Goal: Navigation & Orientation: Find specific page/section

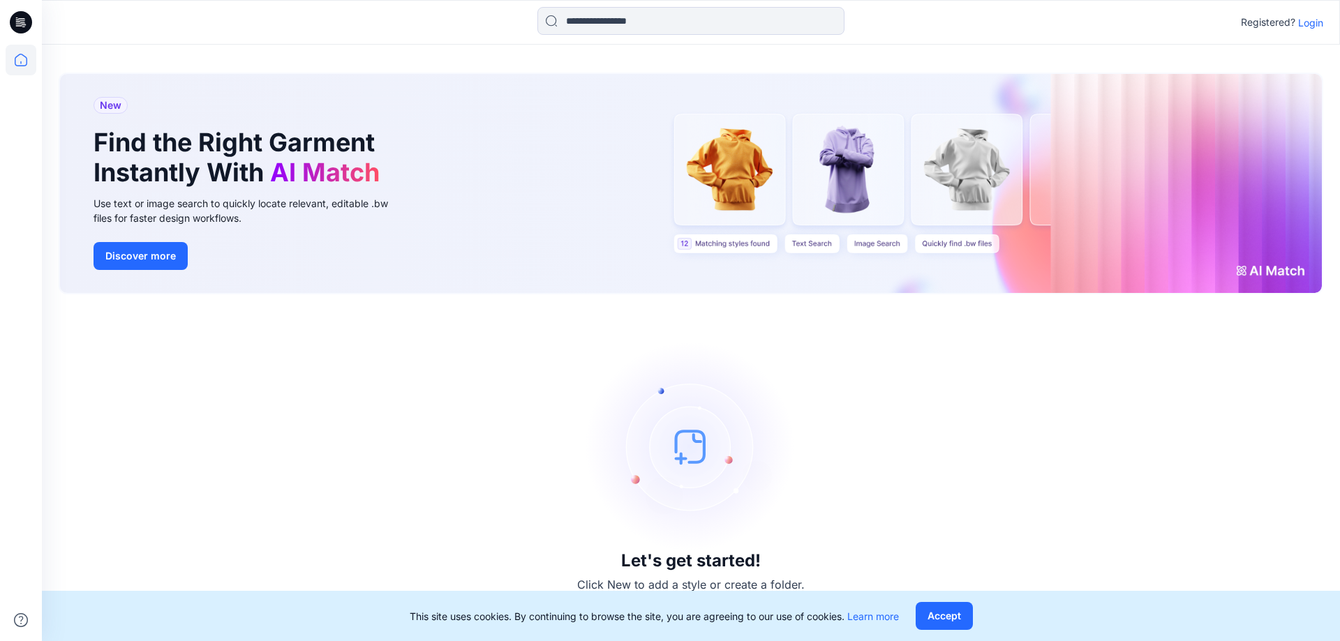
click at [1320, 24] on p "Login" at bounding box center [1310, 22] width 25 height 15
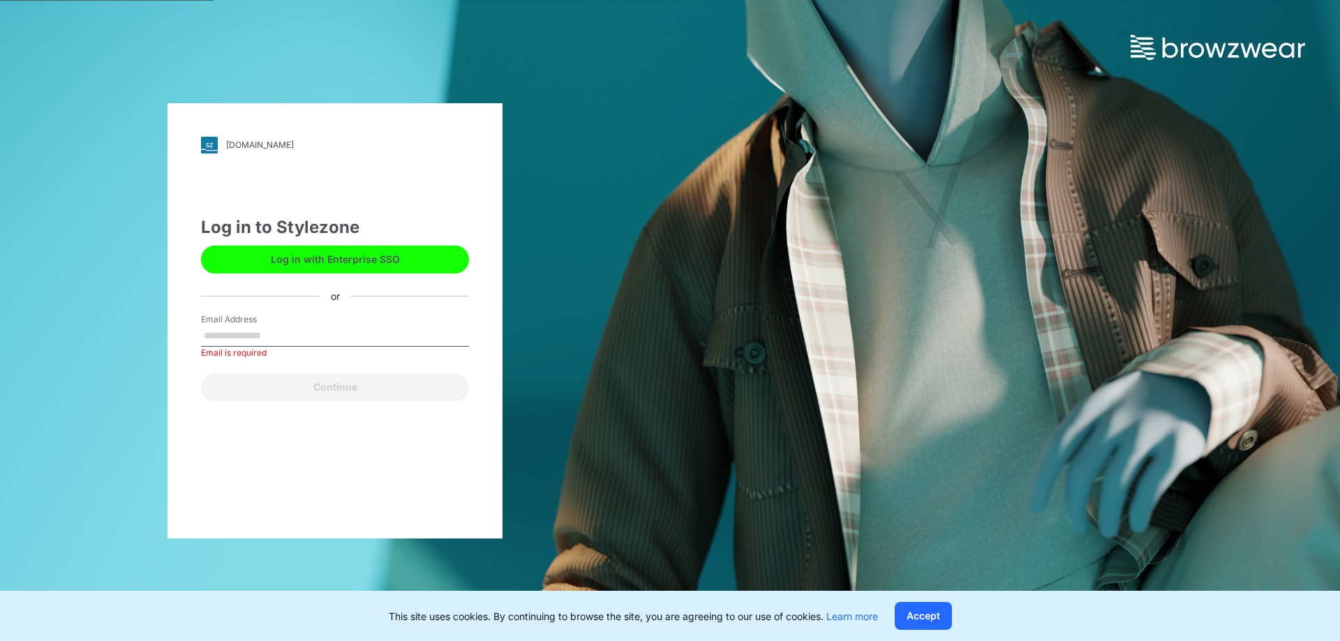
click at [251, 337] on input "Email Address" at bounding box center [335, 336] width 268 height 21
type input "**********"
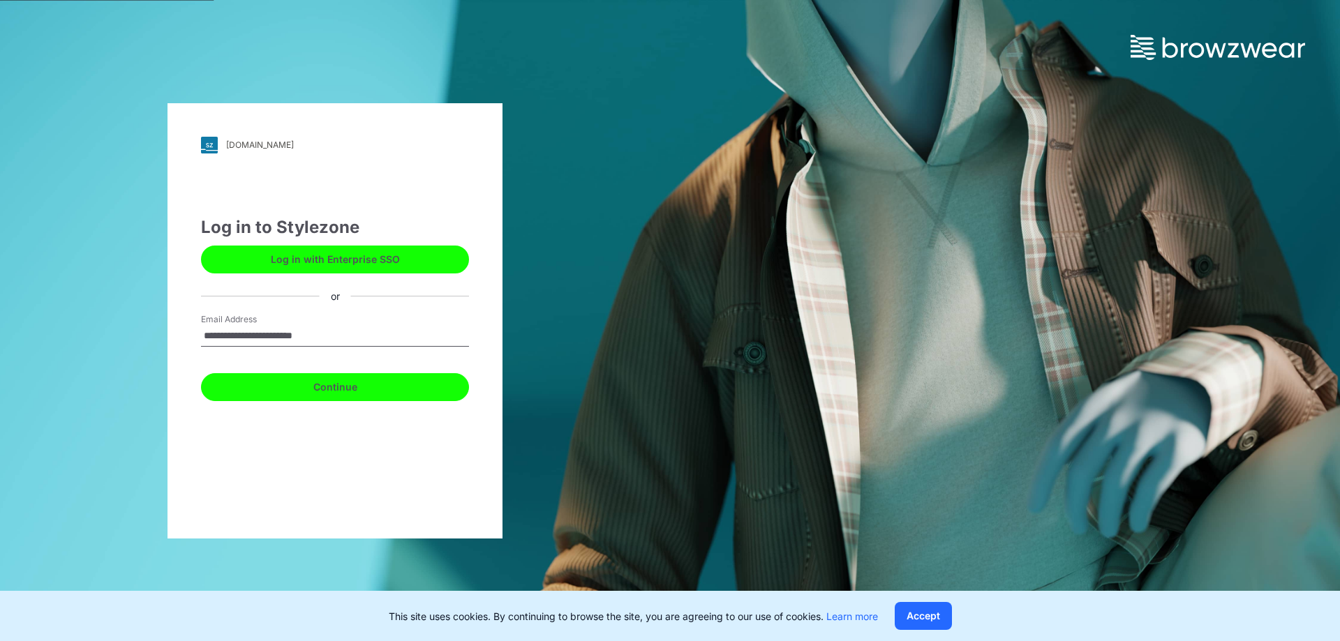
click at [354, 387] on button "Continue" at bounding box center [335, 387] width 268 height 28
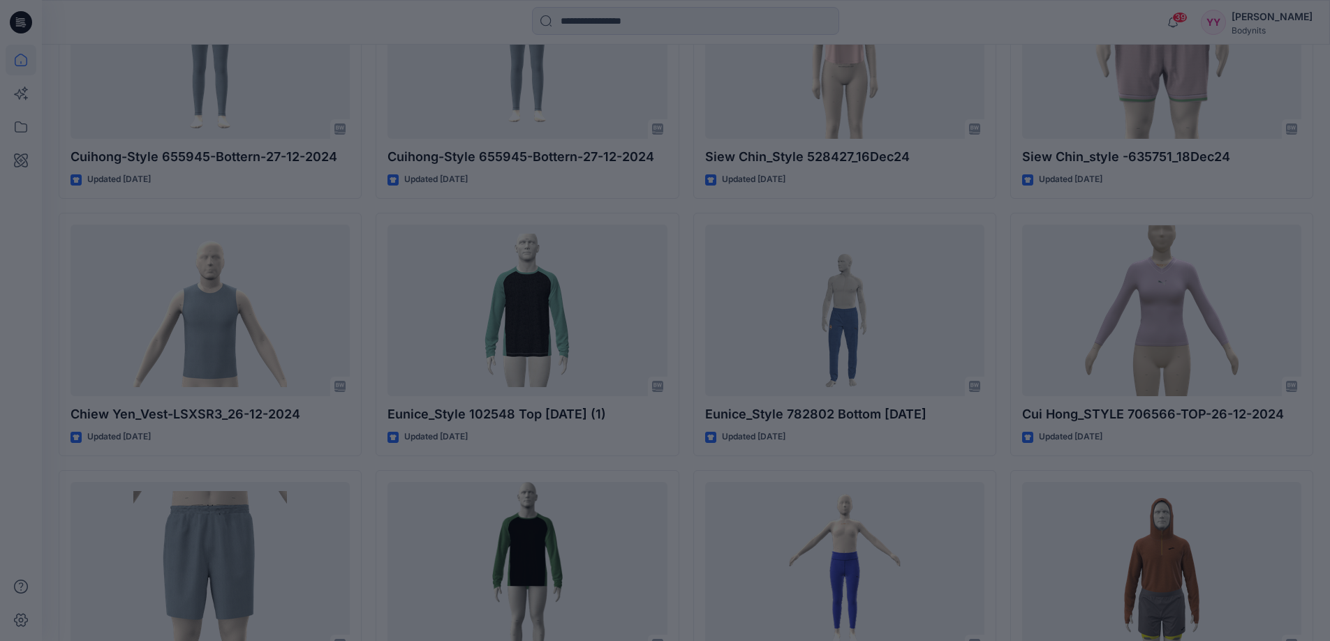
scroll to position [628, 0]
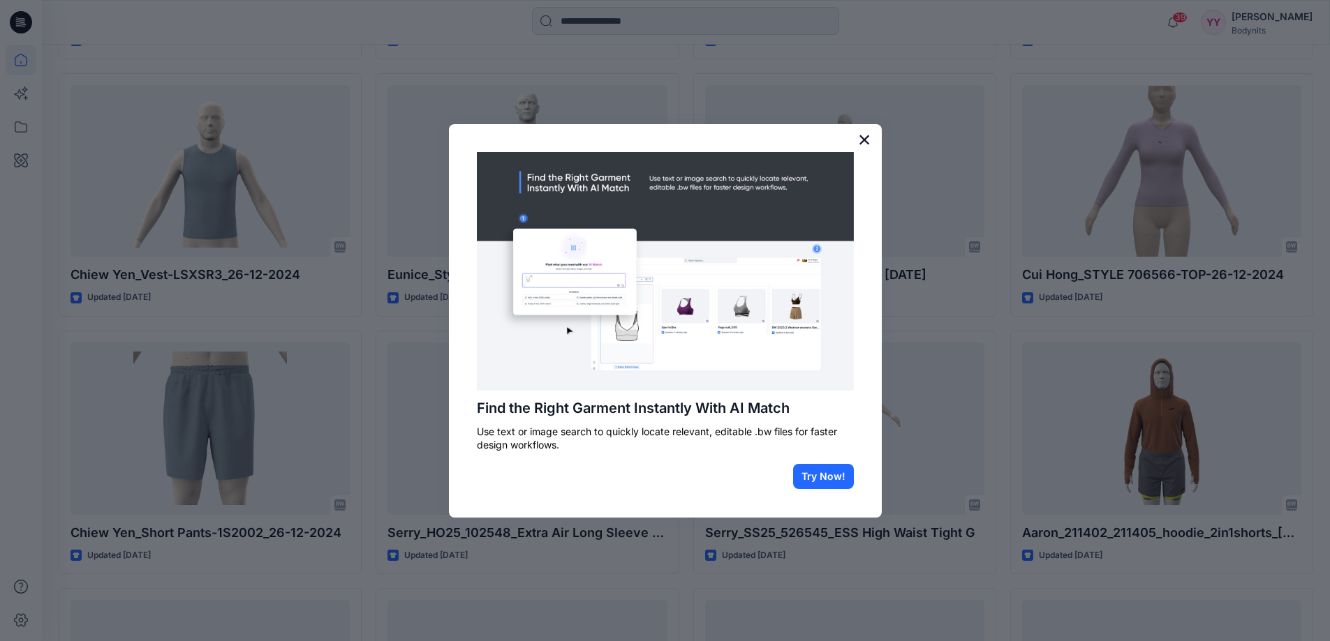
click at [858, 135] on button "×" at bounding box center [864, 139] width 13 height 22
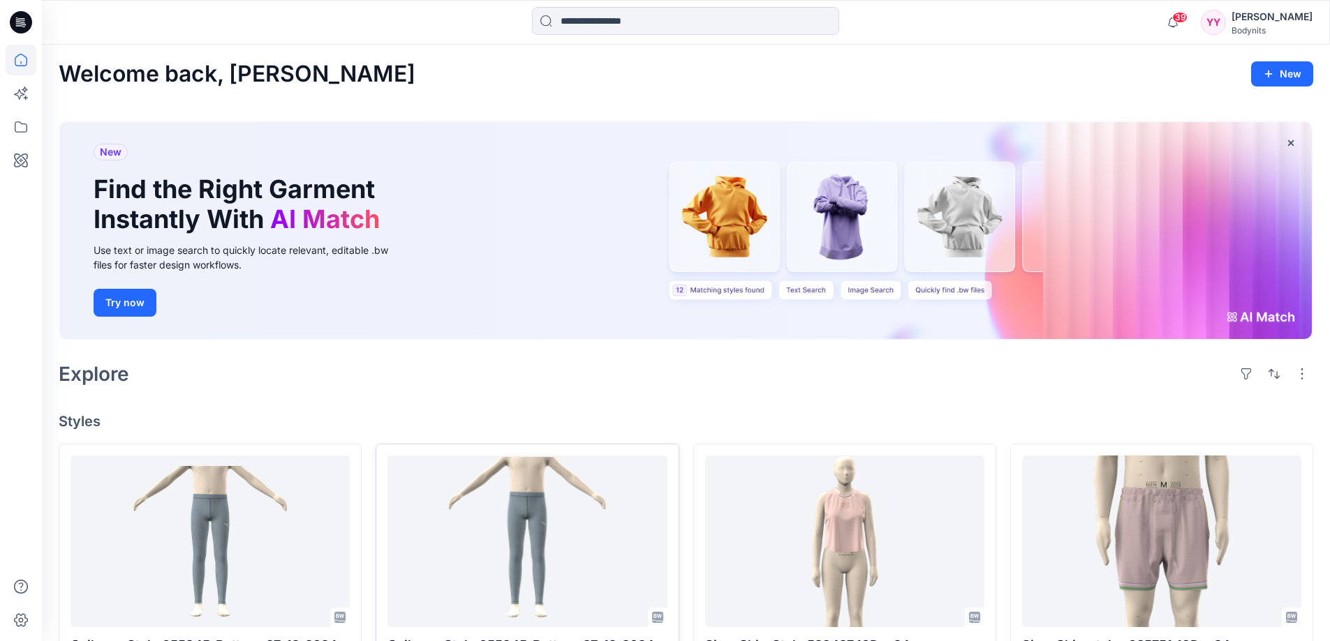
scroll to position [326, 0]
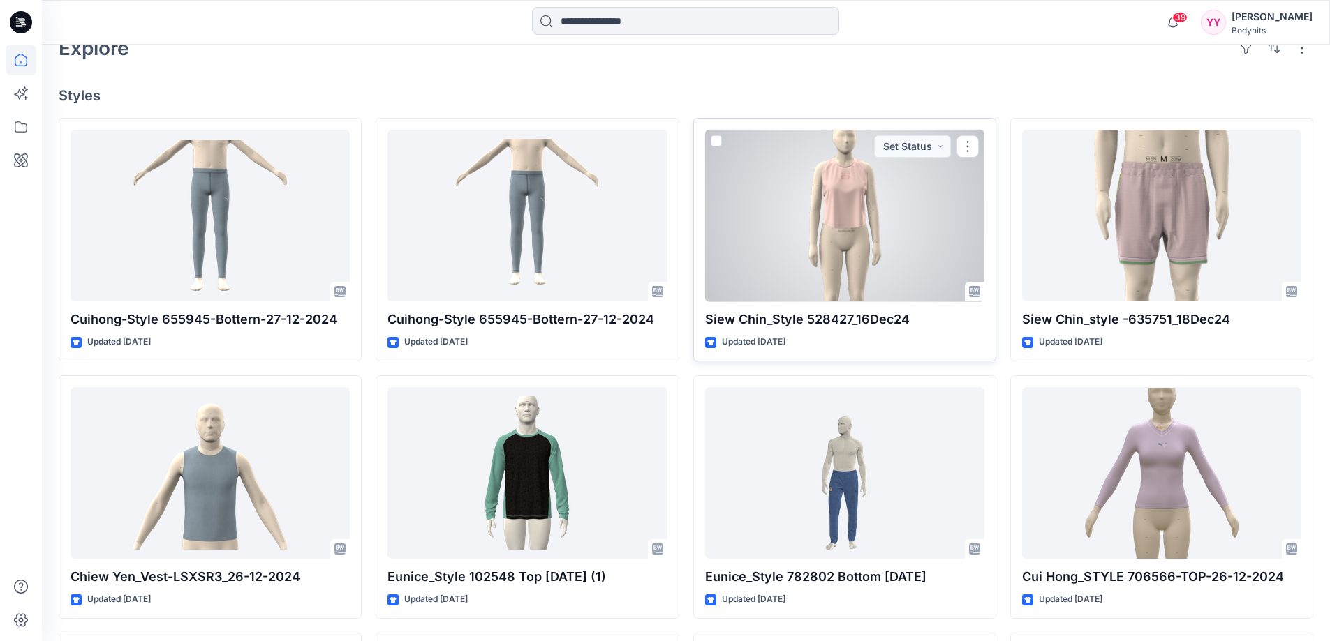
click at [722, 231] on div at bounding box center [844, 216] width 279 height 172
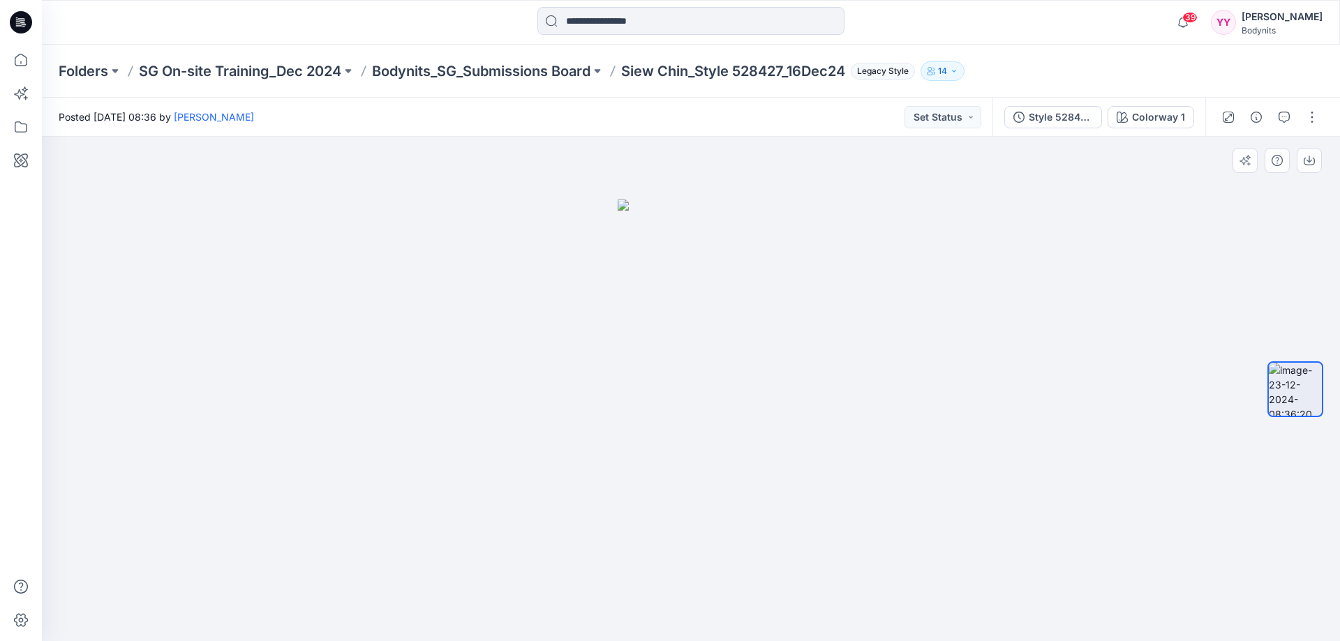
click at [810, 219] on div at bounding box center [691, 389] width 1298 height 505
click at [1032, 122] on div "Style 528427- siew chin 16DEC24" at bounding box center [1061, 117] width 64 height 15
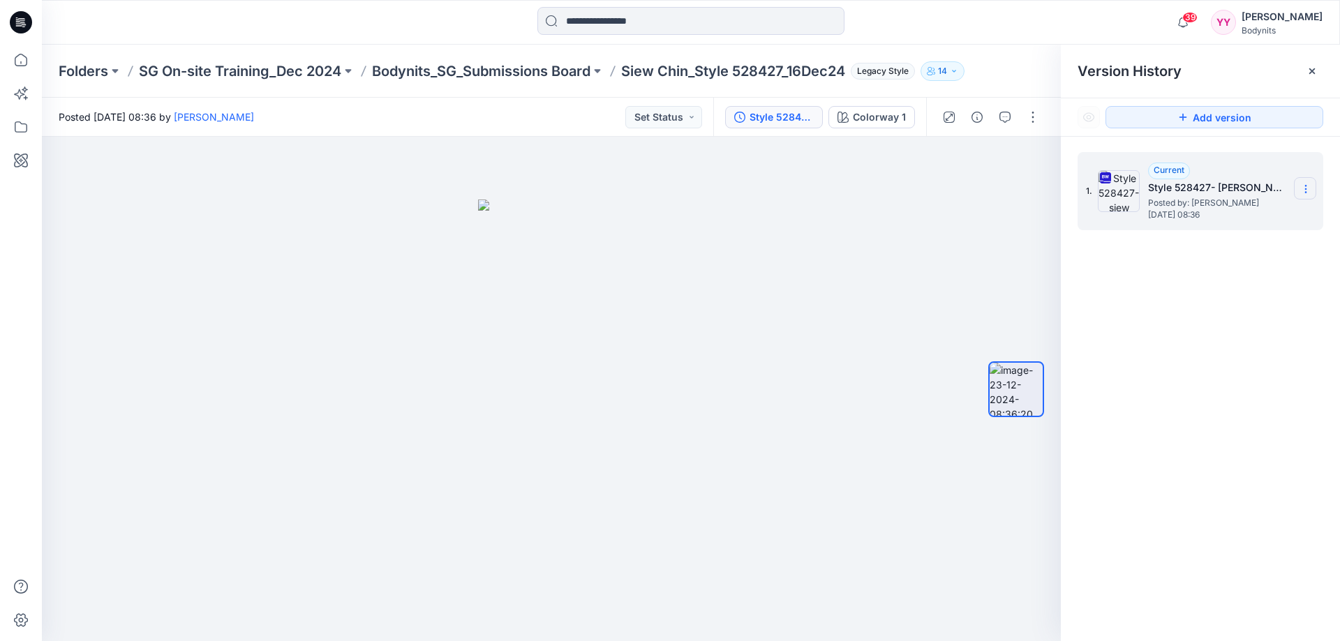
click at [1307, 192] on icon at bounding box center [1305, 189] width 11 height 11
click at [1117, 327] on div "1. Current Style 528427- siew chin 16DEC24 Posted by: Jou Chin Monday, December…" at bounding box center [1200, 399] width 279 height 525
click at [1004, 123] on button "button" at bounding box center [1005, 117] width 22 height 22
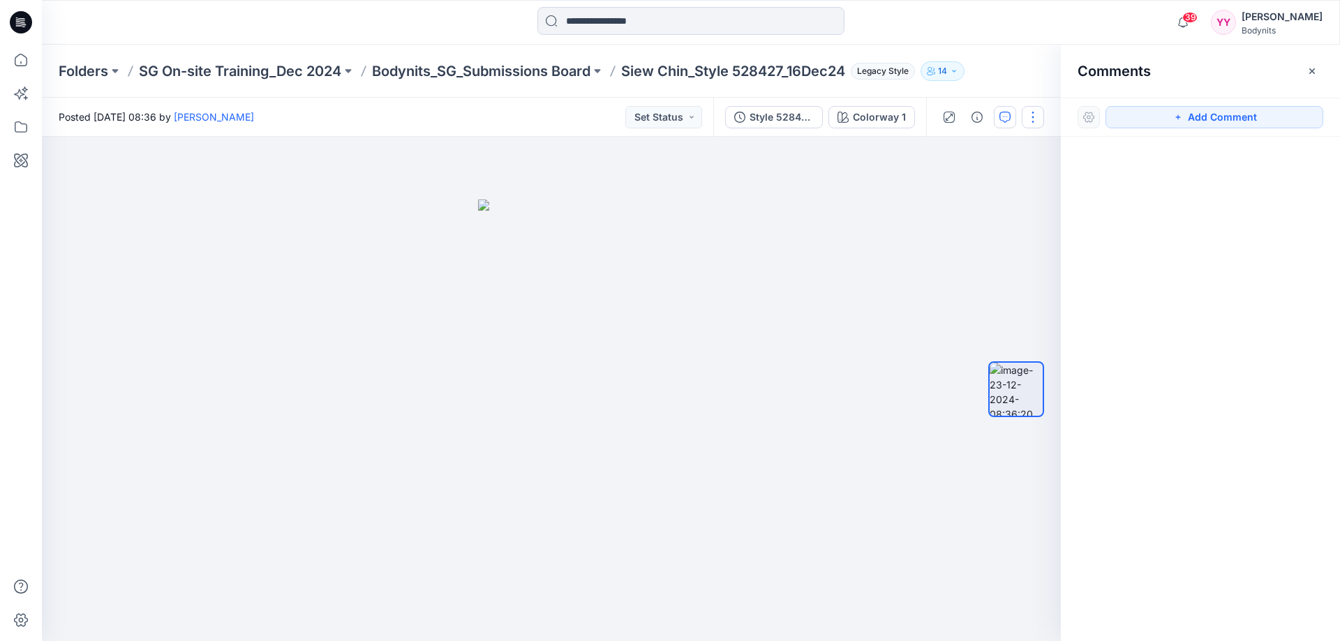
click at [1036, 119] on button "button" at bounding box center [1033, 117] width 22 height 22
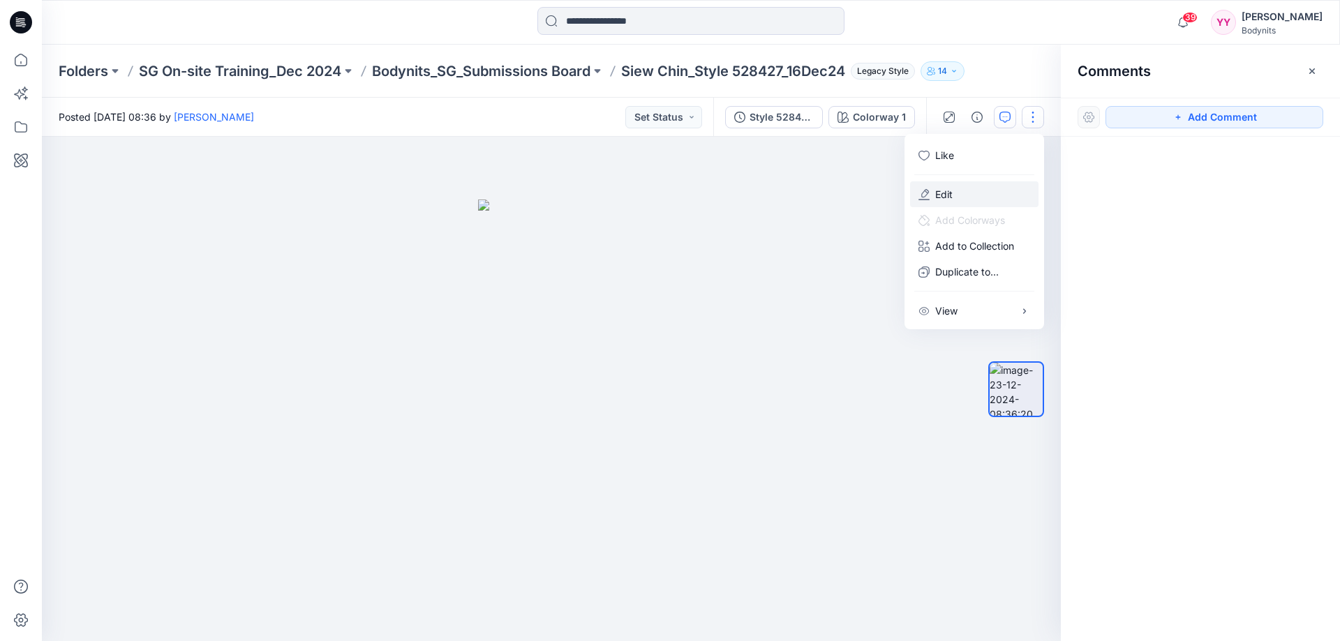
click at [960, 195] on button "Edit" at bounding box center [974, 194] width 128 height 26
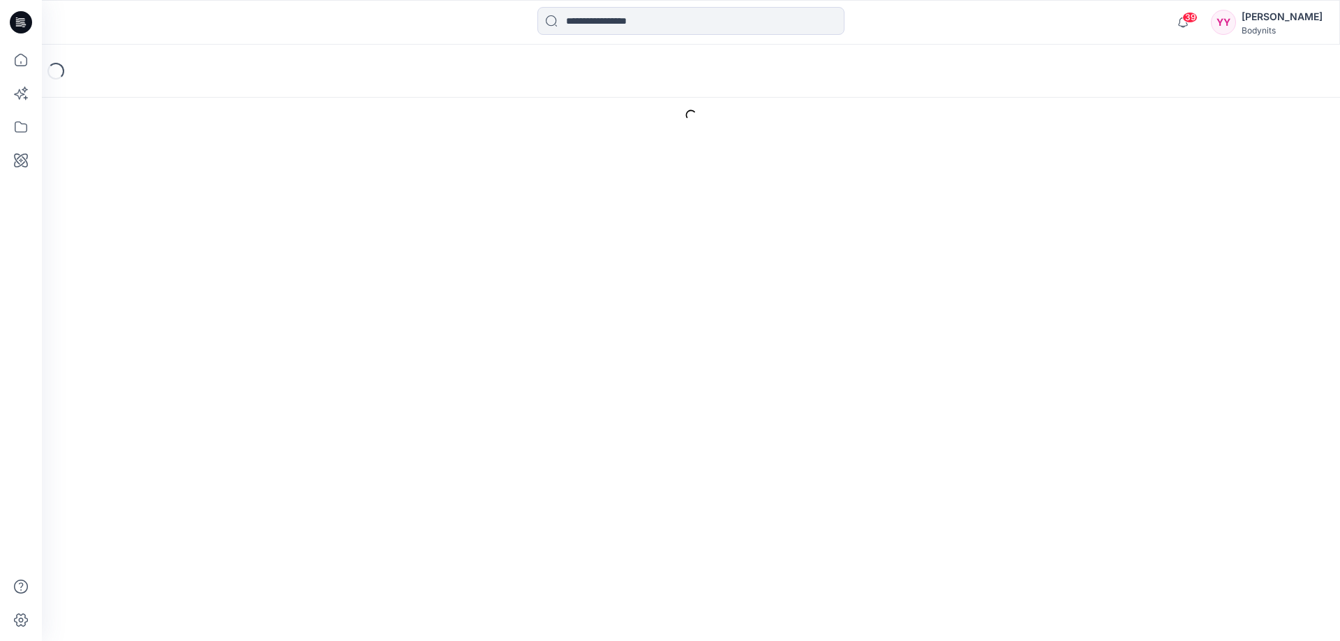
type input "**********"
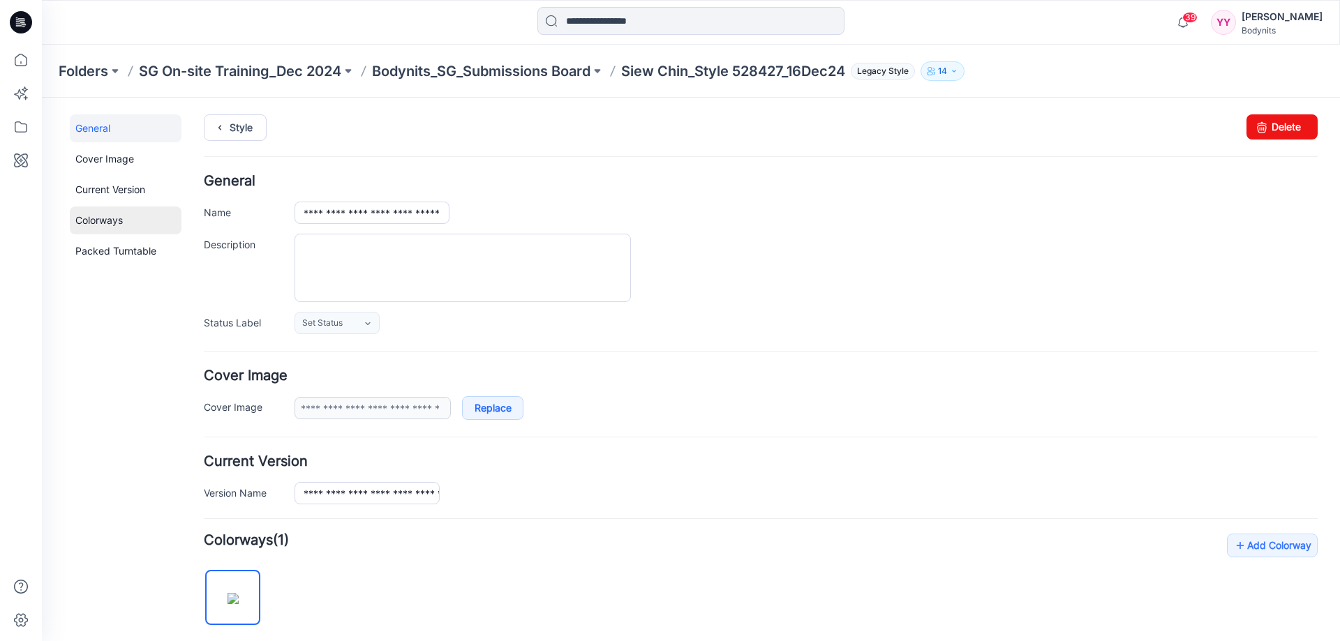
click at [118, 228] on link "Colorways" at bounding box center [126, 221] width 112 height 28
click at [17, 59] on icon at bounding box center [21, 60] width 31 height 31
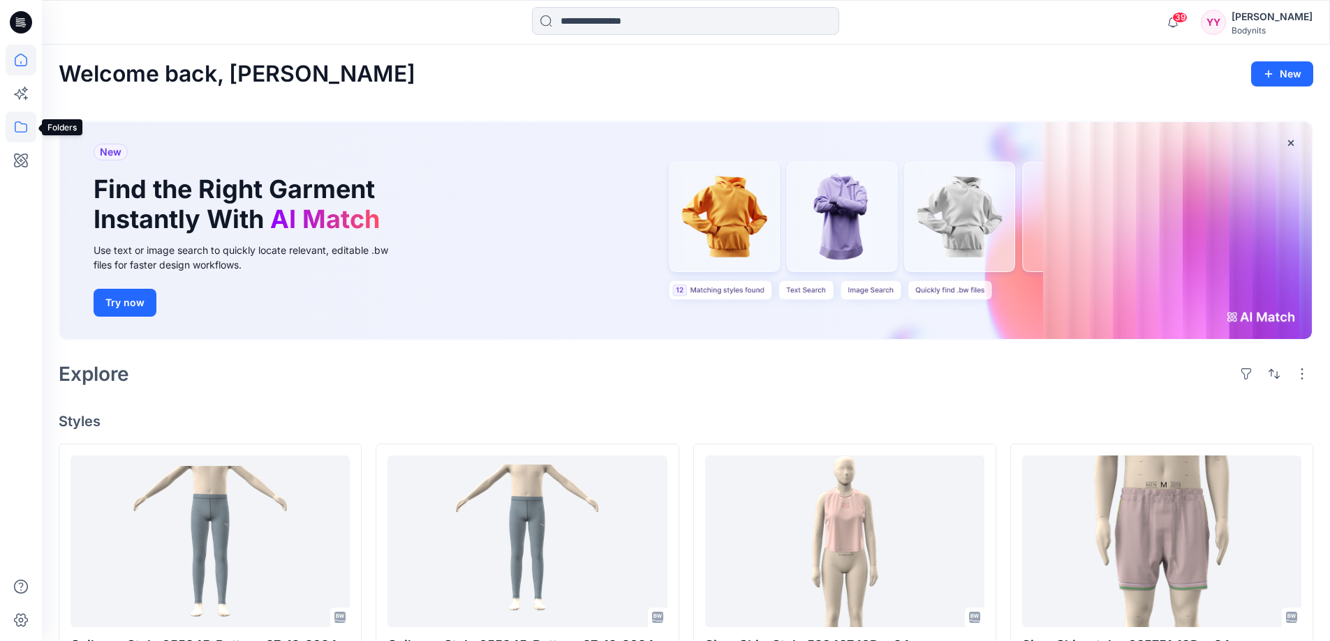
click at [24, 133] on icon at bounding box center [21, 127] width 31 height 31
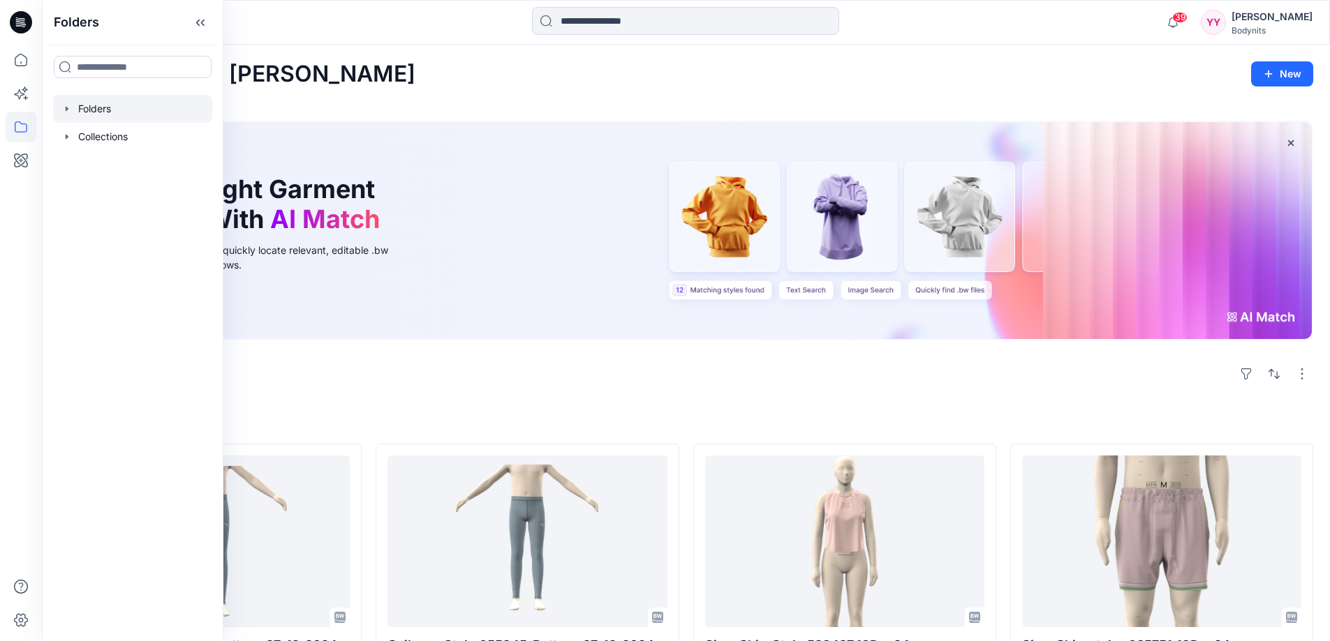
click at [96, 103] on div at bounding box center [132, 109] width 159 height 28
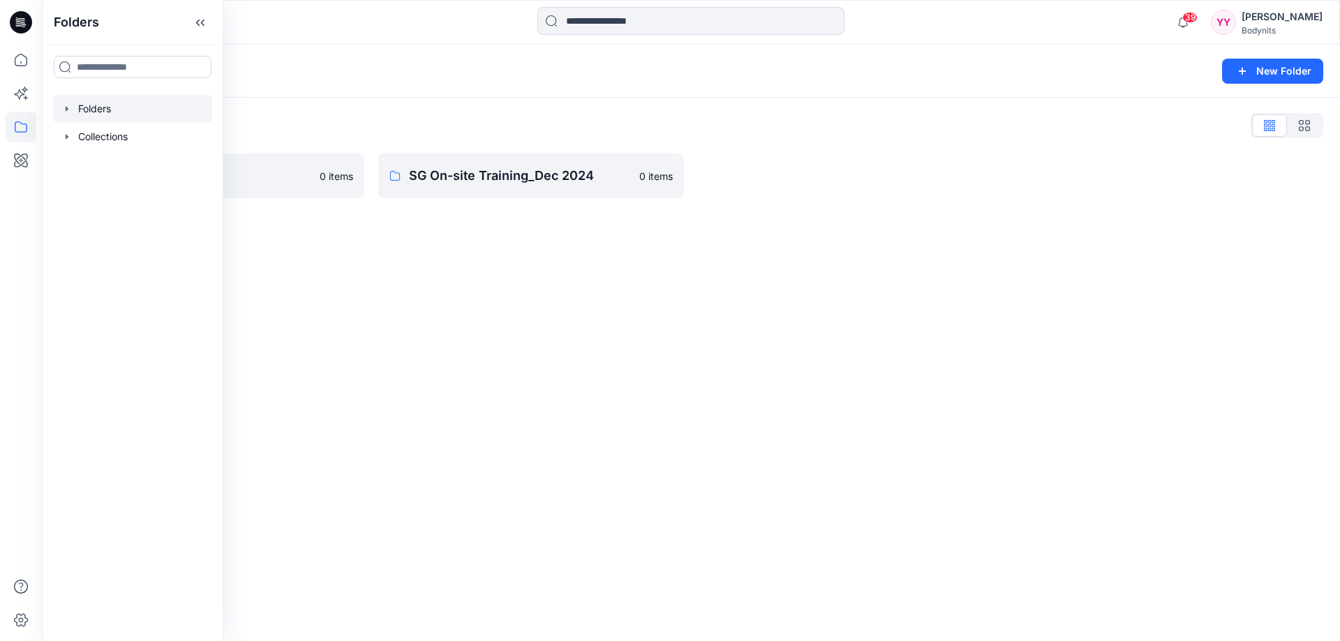
click at [419, 344] on div "Folders New Folder Folders List Bodynits 0 items SG On-site Training_Dec 2024 0…" at bounding box center [691, 343] width 1298 height 597
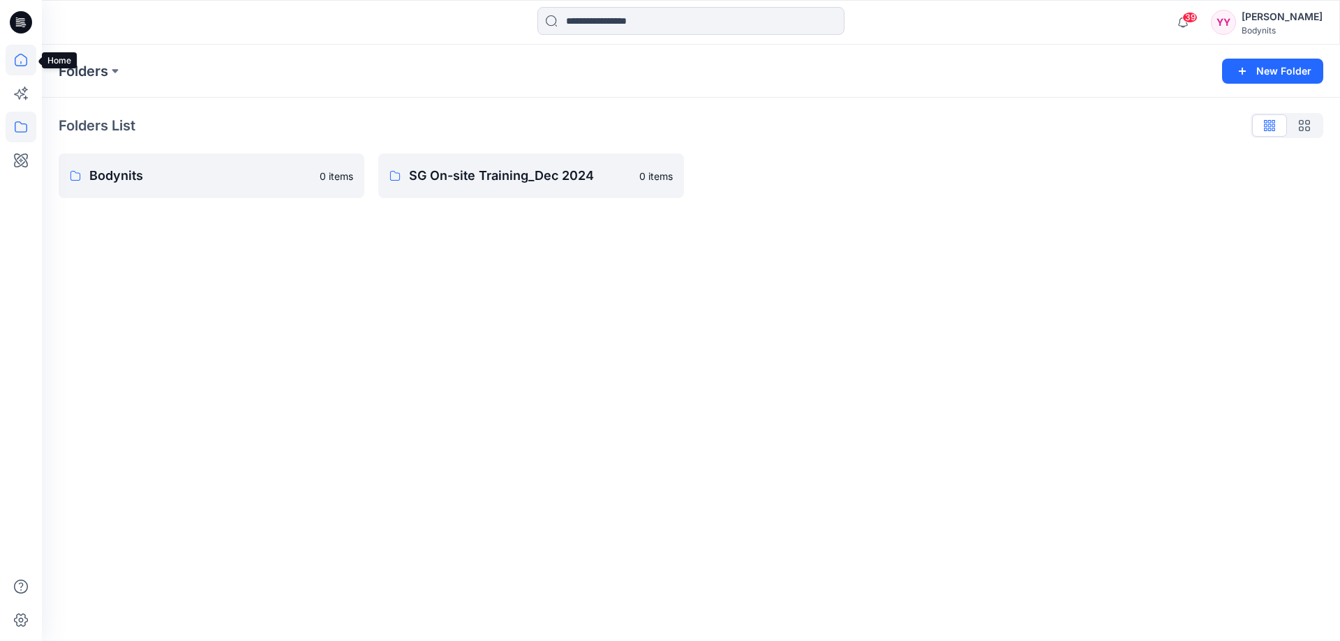
click at [27, 59] on icon at bounding box center [21, 60] width 13 height 13
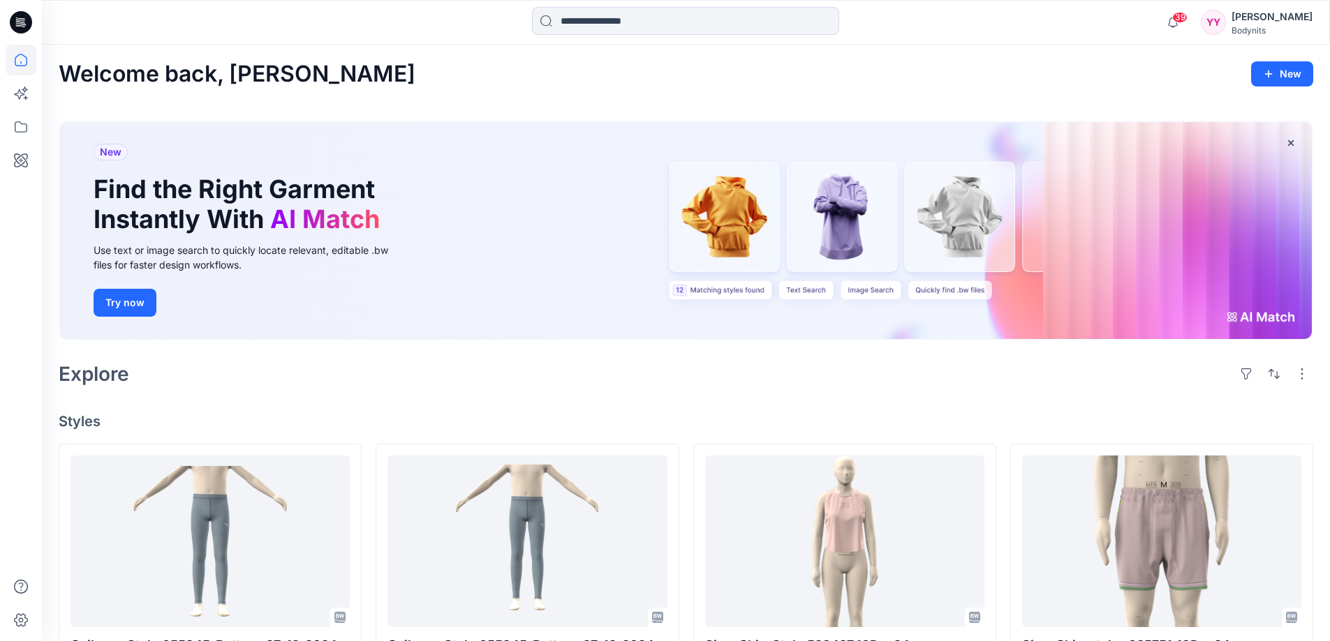
click at [1239, 14] on div "YY Ying Ying Toh Bodynits" at bounding box center [1257, 22] width 112 height 28
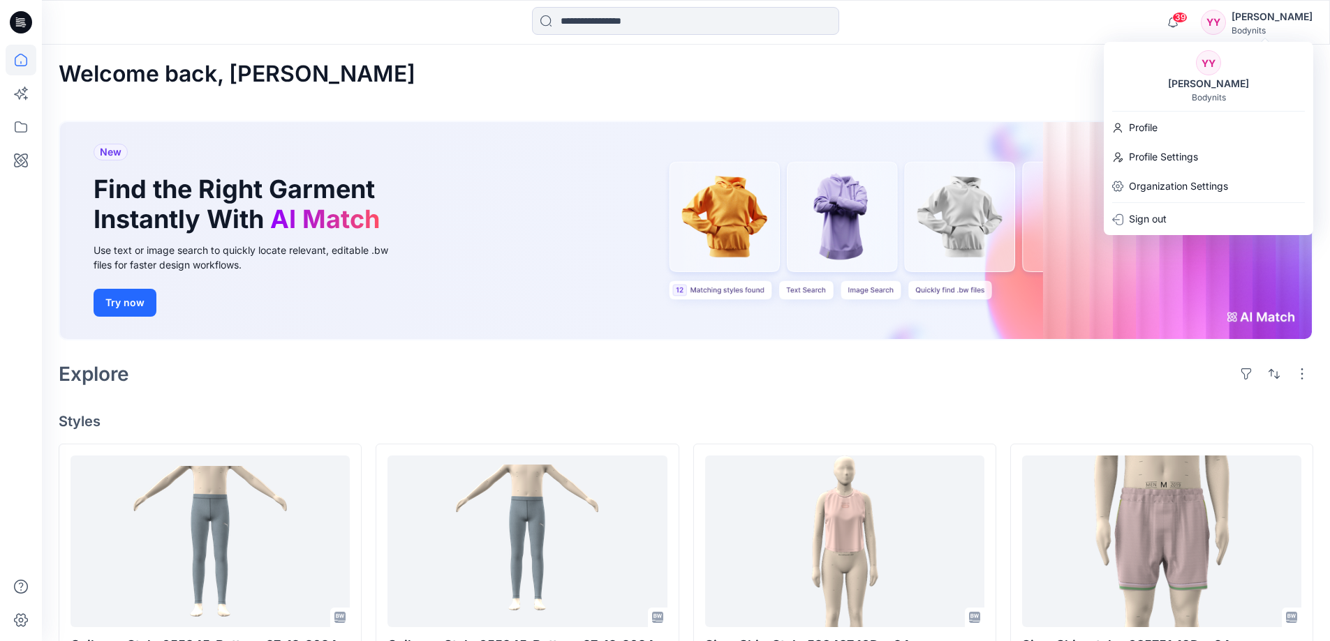
click at [951, 77] on div "Welcome back, Ying Ying New" at bounding box center [686, 74] width 1254 height 26
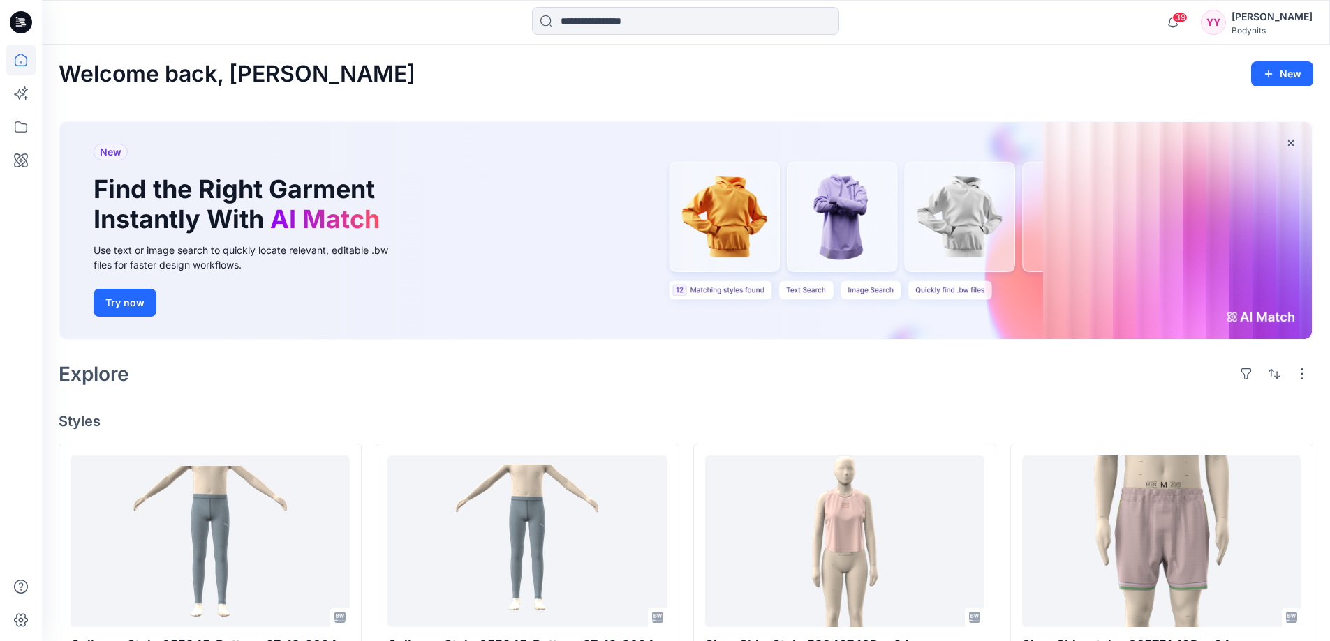
click at [24, 26] on icon at bounding box center [21, 22] width 22 height 22
click at [16, 63] on icon at bounding box center [21, 60] width 31 height 31
click at [20, 128] on icon at bounding box center [21, 127] width 31 height 31
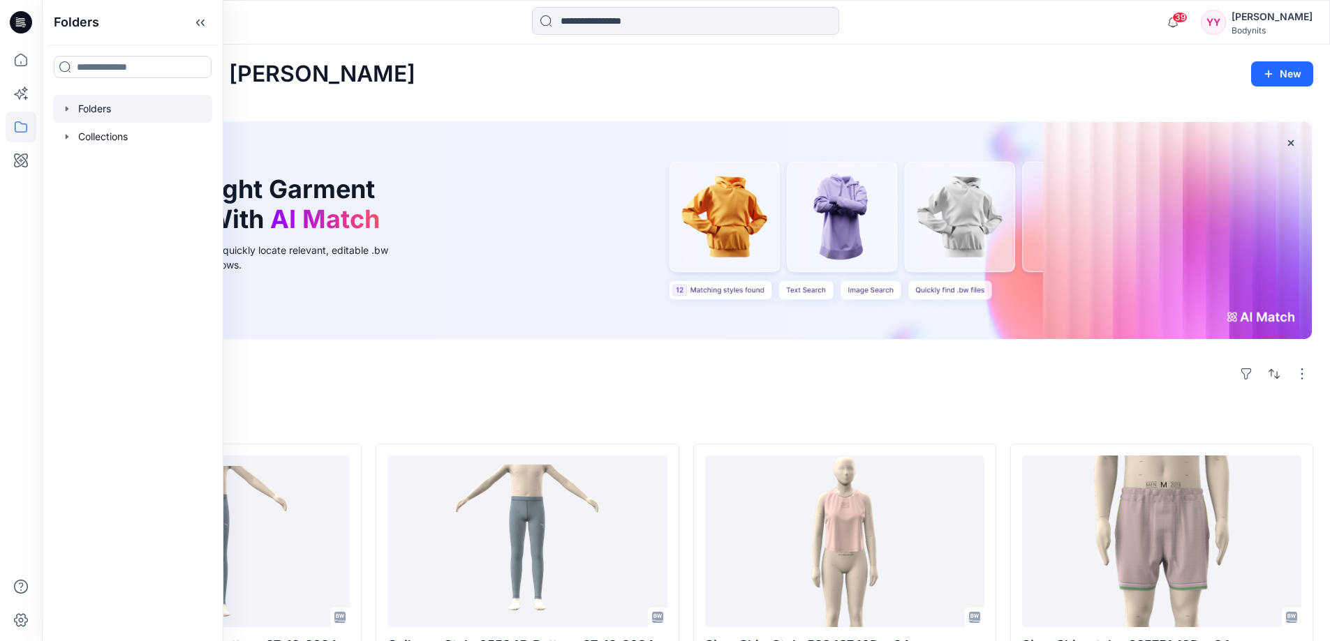
click at [74, 114] on div at bounding box center [132, 109] width 159 height 28
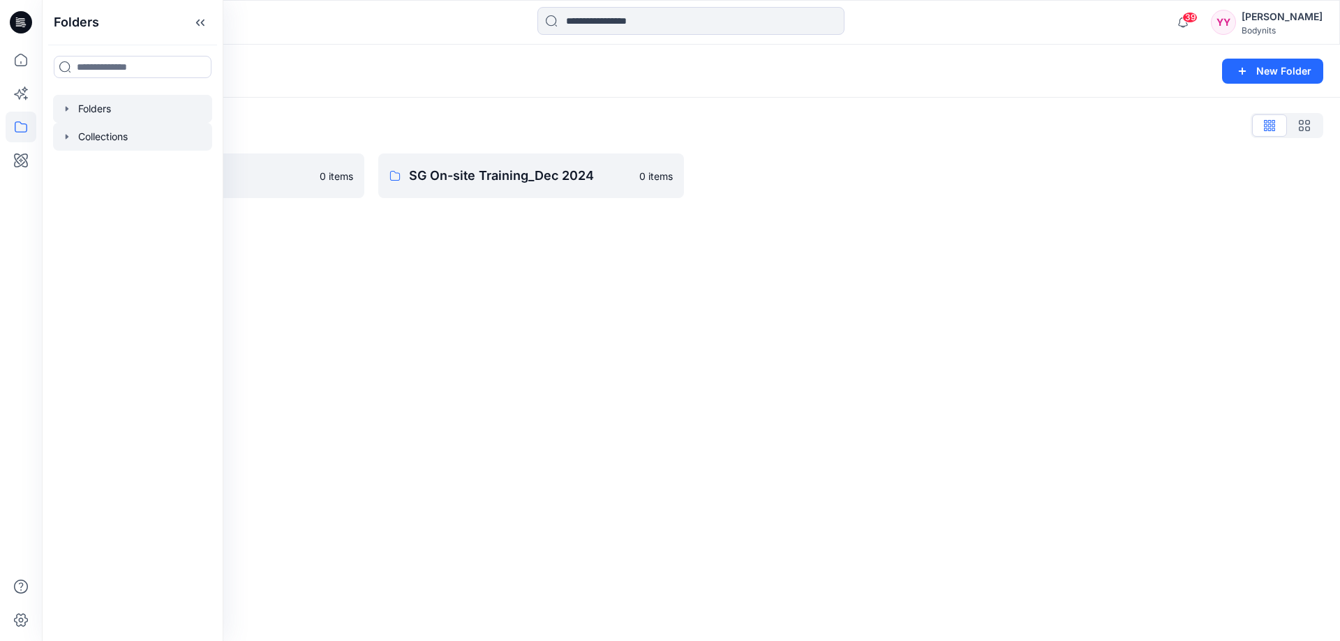
click at [92, 137] on div at bounding box center [132, 137] width 159 height 28
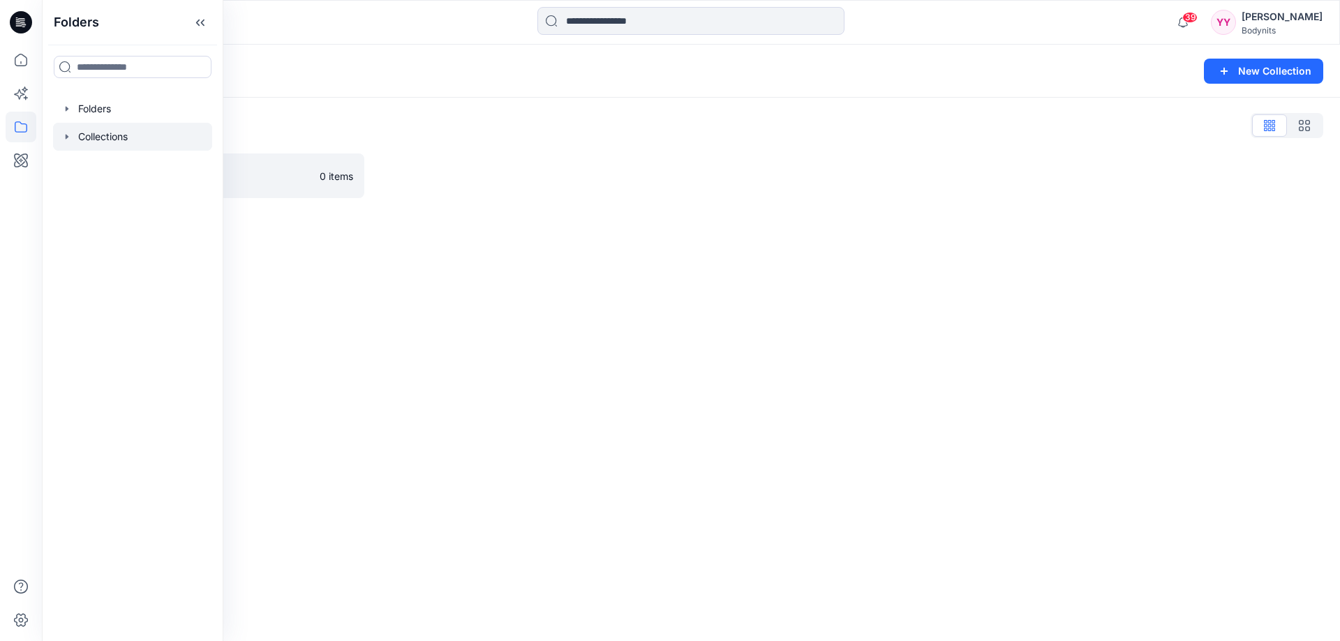
click at [695, 202] on div "Collections List bods 0 items" at bounding box center [691, 156] width 1298 height 117
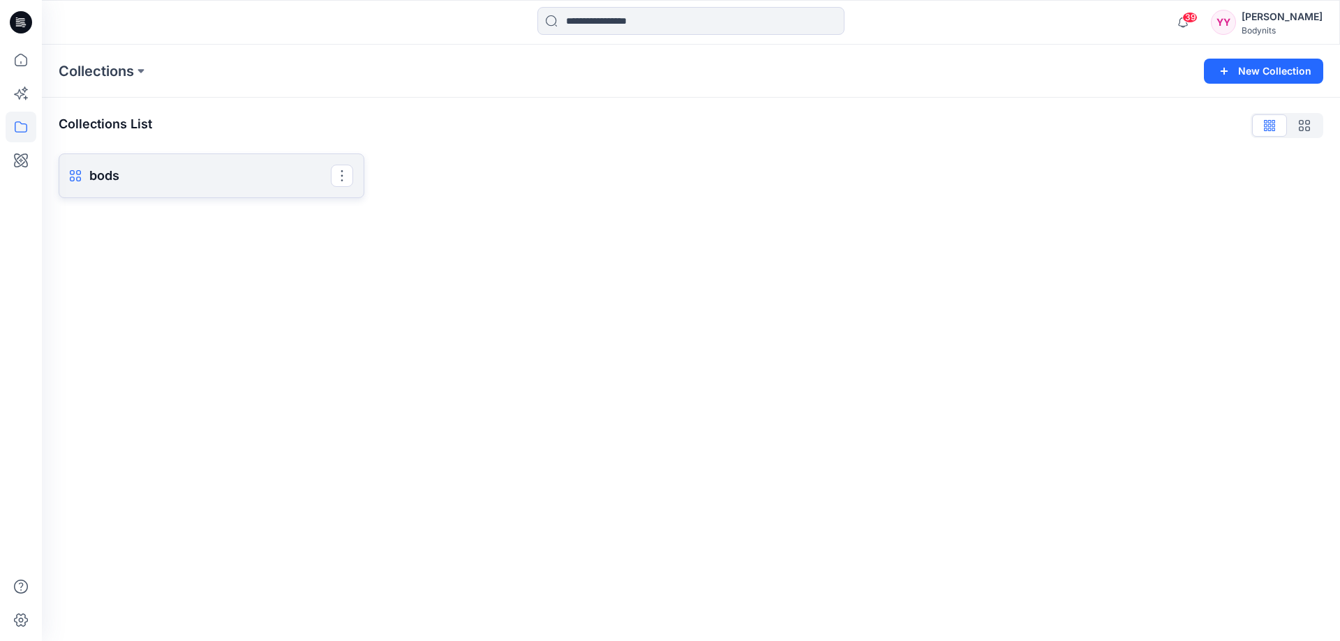
click at [198, 162] on link "bods Rename Collection Clone Collection Delete Collection" at bounding box center [212, 176] width 306 height 45
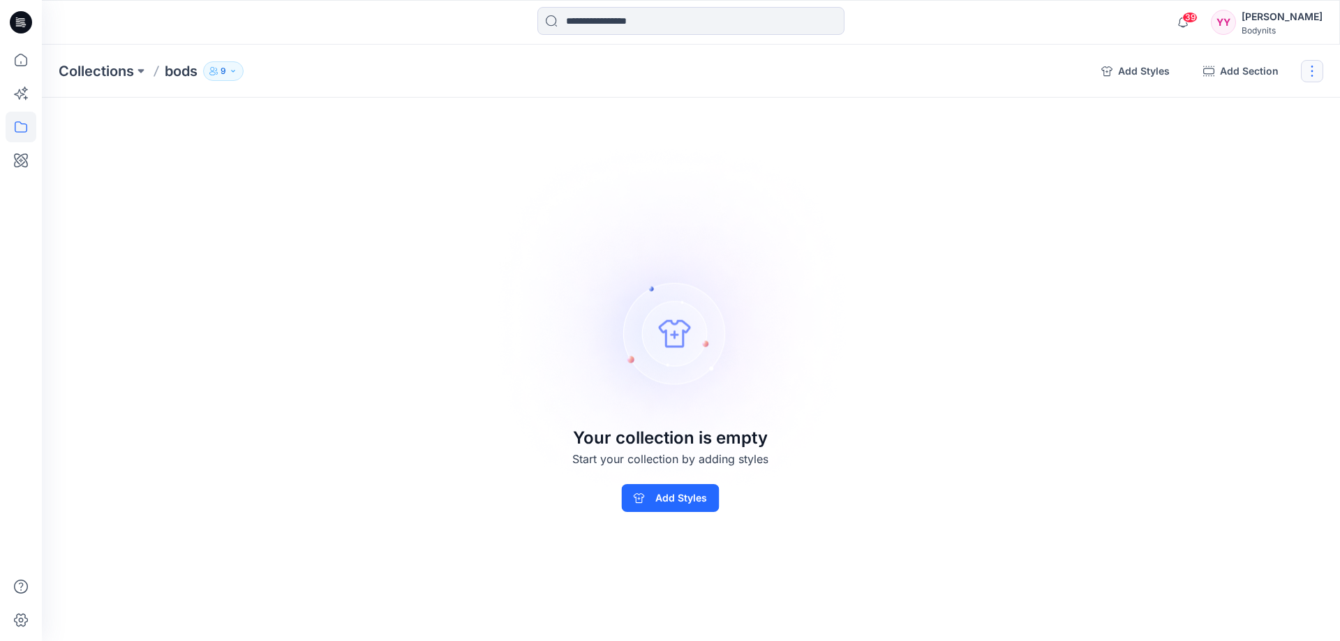
click at [1309, 69] on button "button" at bounding box center [1312, 71] width 22 height 22
click at [1084, 146] on div "Collections bods 9 Add Styles Add Section Rename Collection Clone Collection De…" at bounding box center [691, 343] width 1298 height 597
click at [286, 156] on div "Collections bods 9 Add Styles Add Section Rename Collection Clone Collection De…" at bounding box center [691, 343] width 1298 height 597
click at [21, 19] on icon at bounding box center [21, 18] width 7 height 1
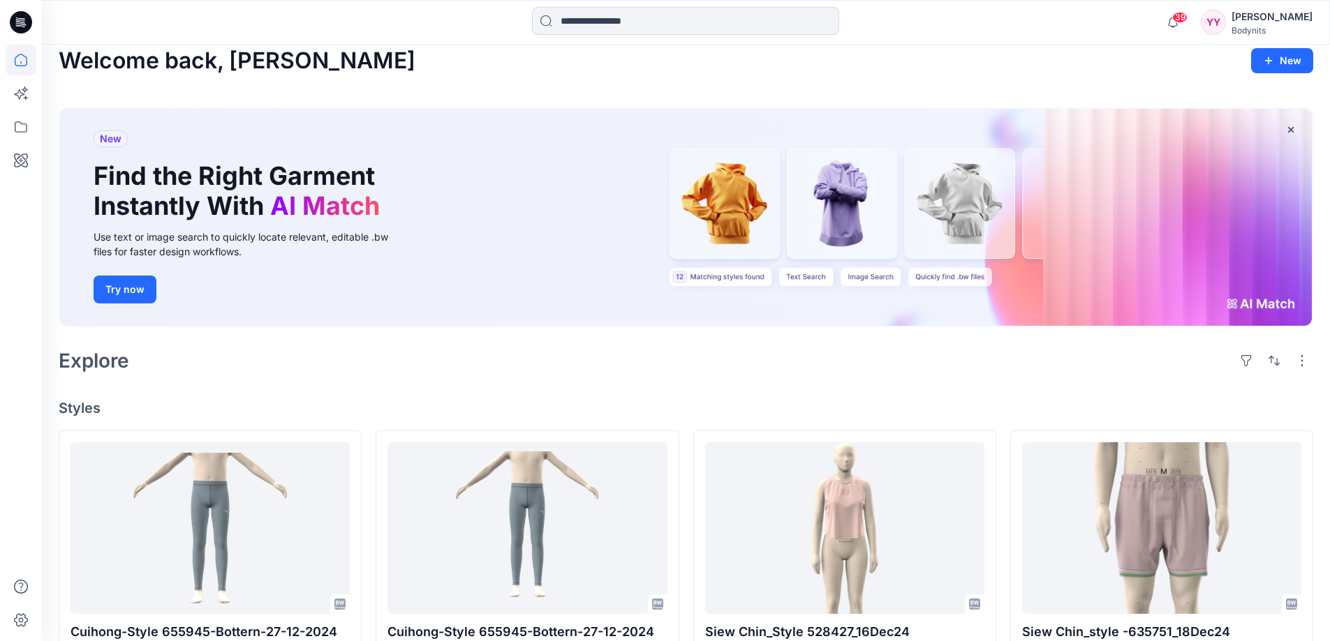
scroll to position [326, 0]
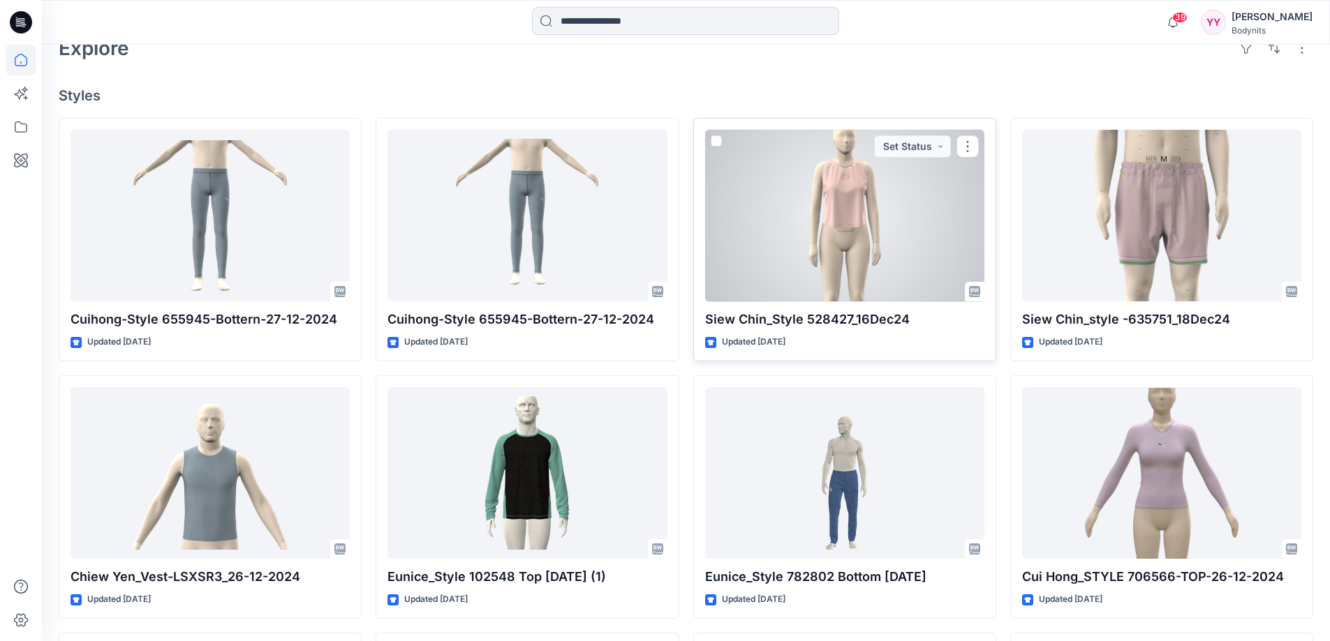
click at [965, 286] on div at bounding box center [975, 292] width 20 height 20
click at [905, 230] on div at bounding box center [844, 216] width 279 height 172
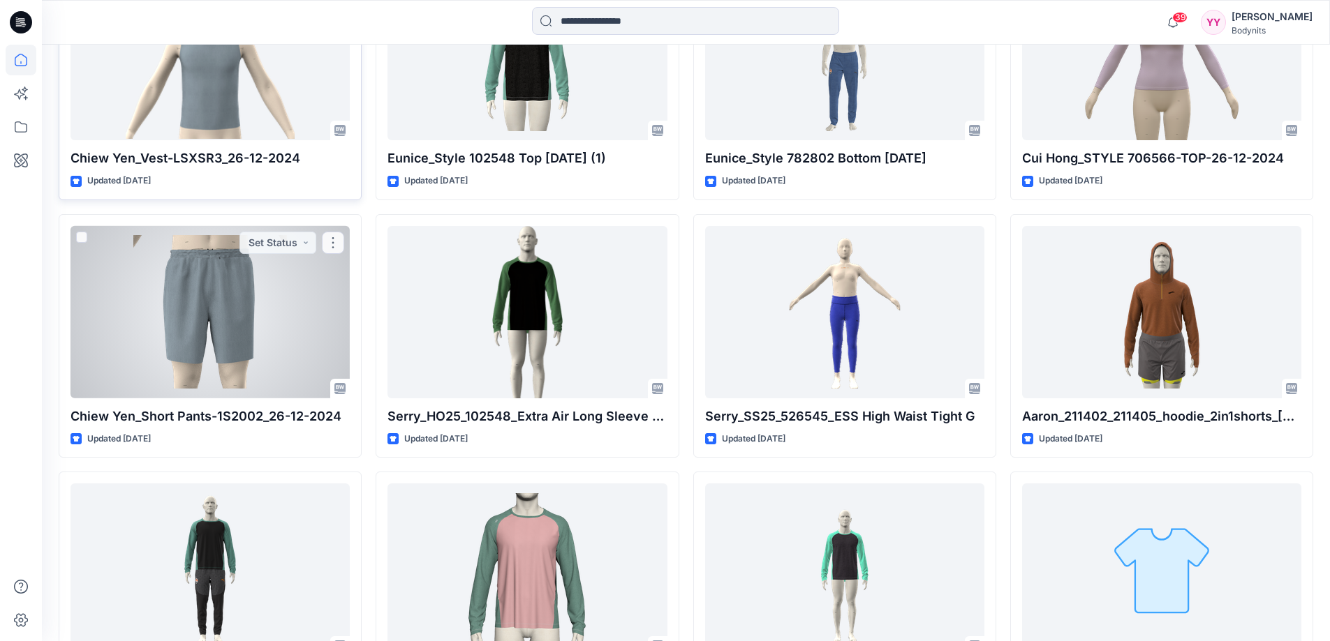
scroll to position [815, 0]
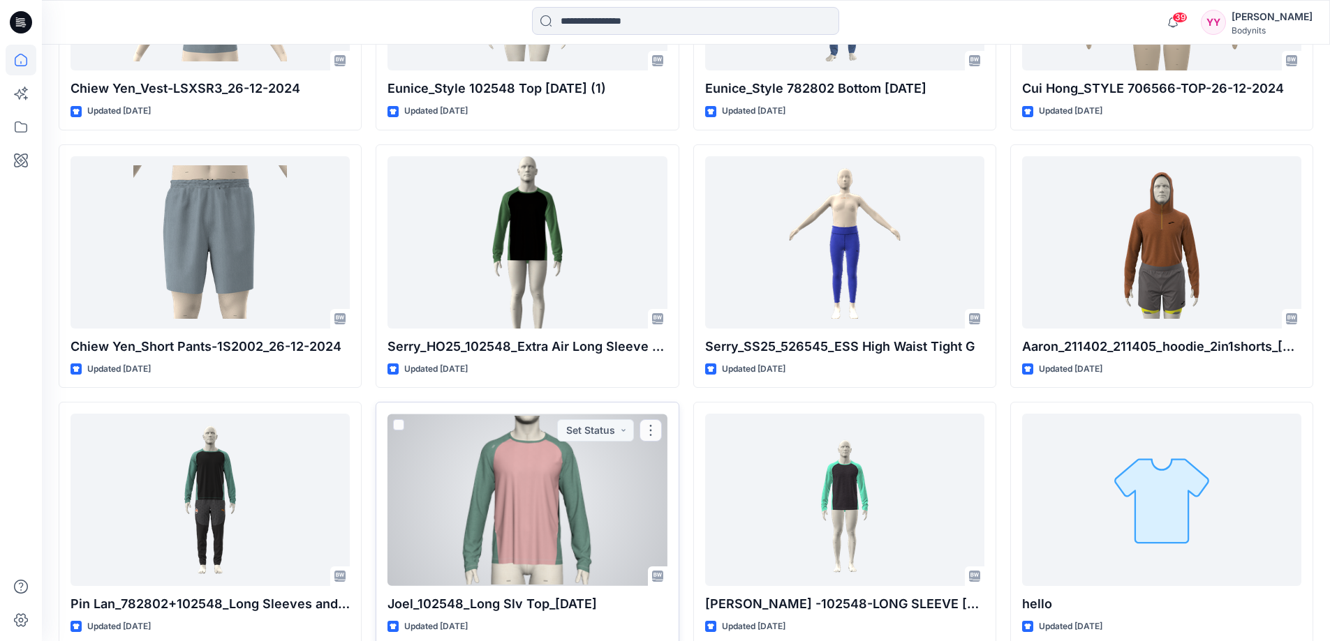
click at [516, 480] on div at bounding box center [526, 500] width 279 height 172
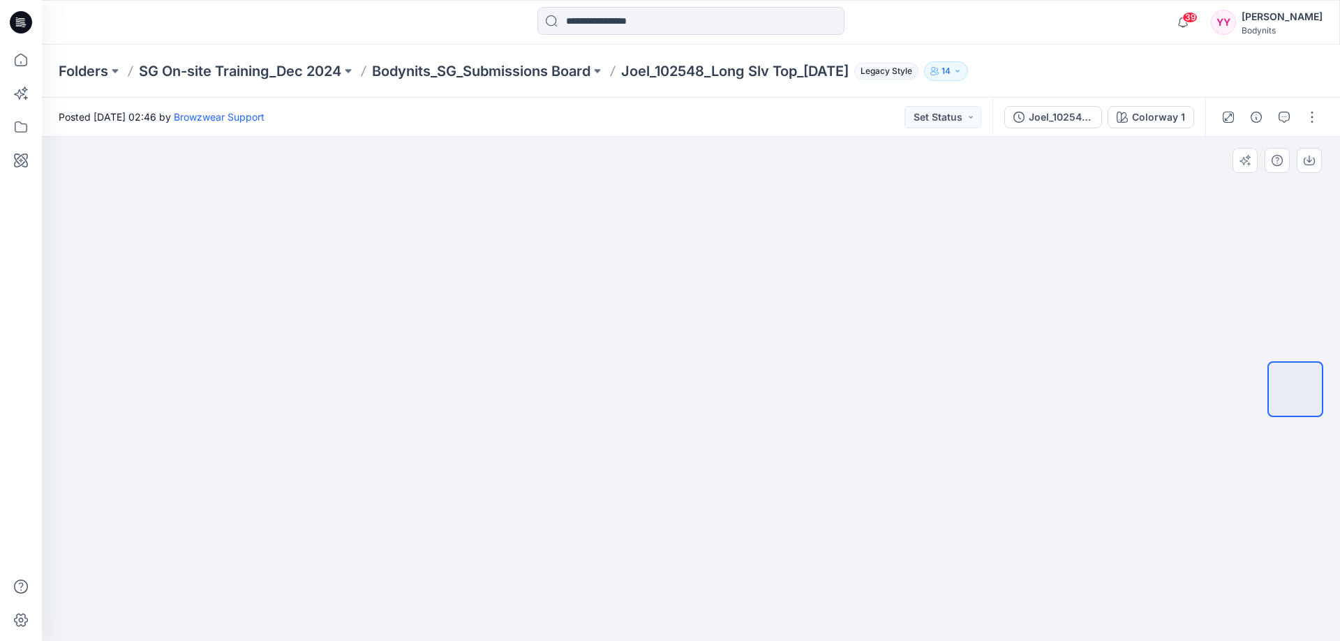
click at [673, 393] on img at bounding box center [691, 403] width 454 height 480
drag, startPoint x: 293, startPoint y: 363, endPoint x: 15, endPoint y: 421, distance: 284.5
click at [17, 421] on div "39 Notifications FU biro.hiennguyen@bodynits.com was removed from this Stylezon…" at bounding box center [670, 320] width 1340 height 641
click at [951, 74] on p "14" at bounding box center [946, 71] width 9 height 15
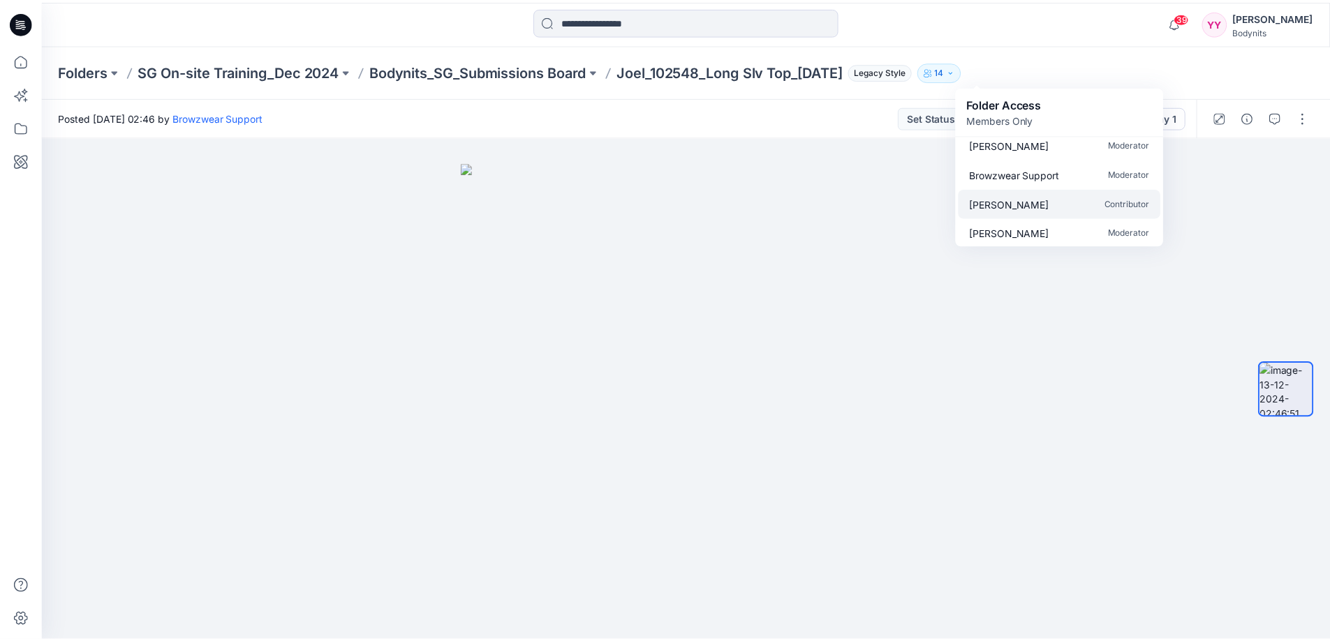
scroll to position [22, 0]
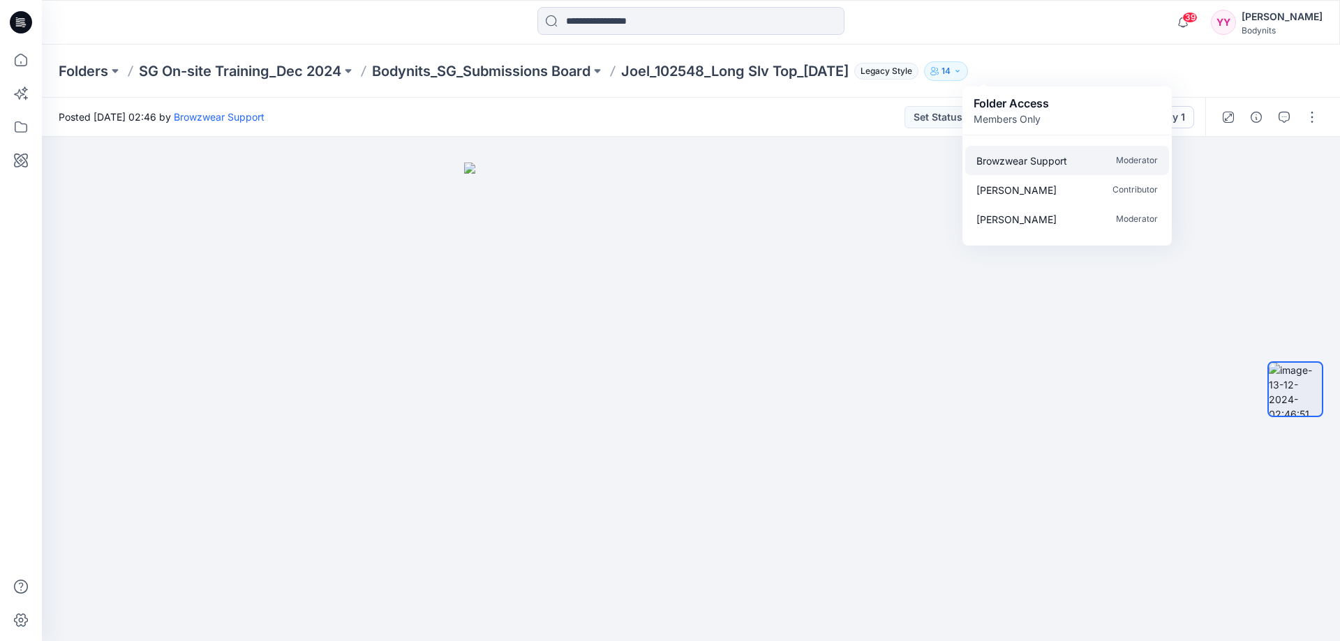
click at [1165, 158] on div "Browzwear Support Moderator" at bounding box center [1067, 160] width 204 height 29
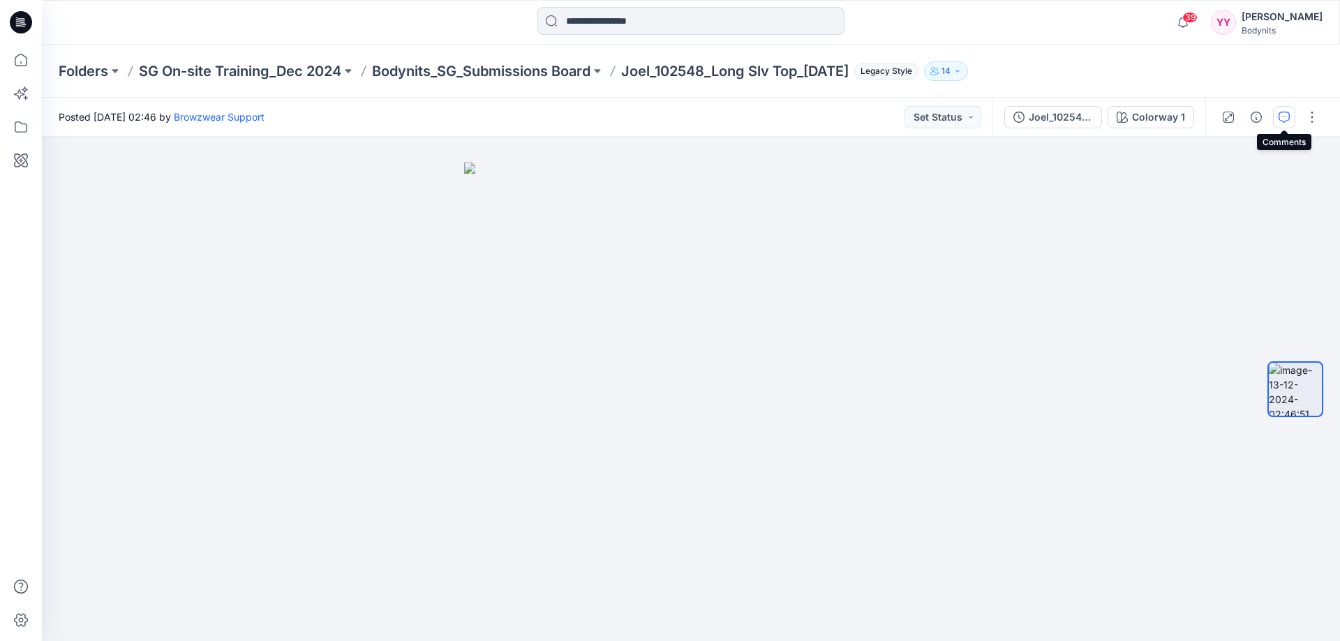
click at [1286, 114] on icon "button" at bounding box center [1284, 117] width 11 height 11
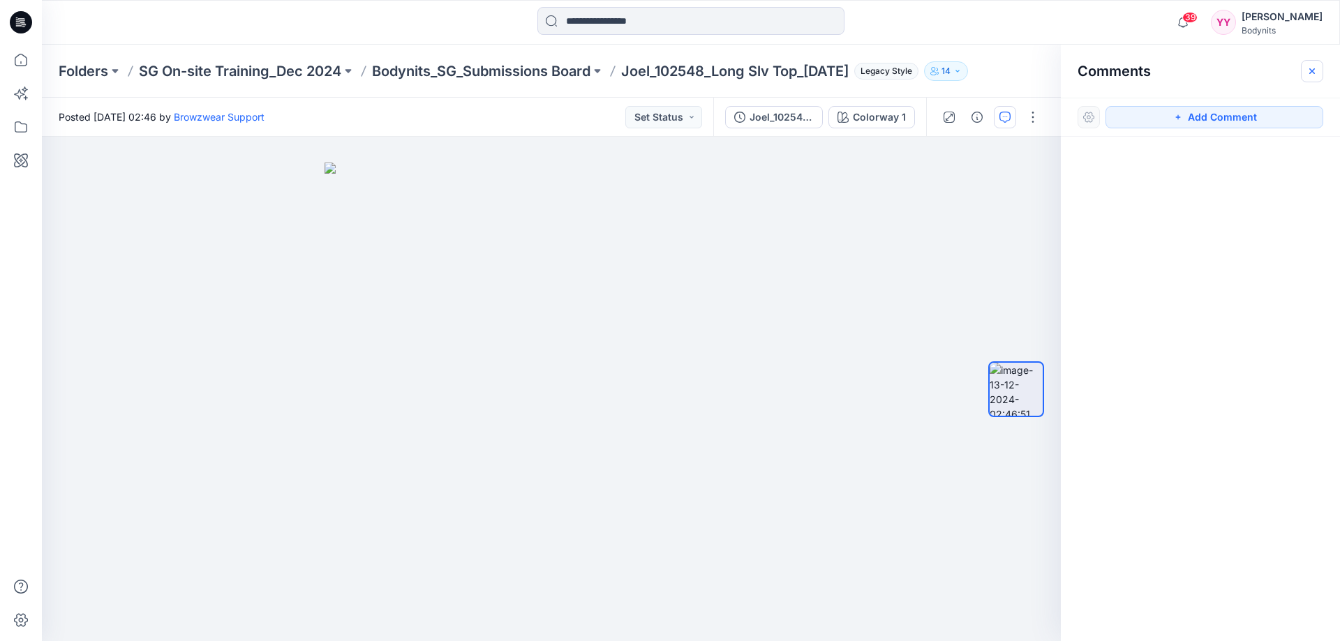
click at [1316, 70] on icon "button" at bounding box center [1312, 71] width 11 height 11
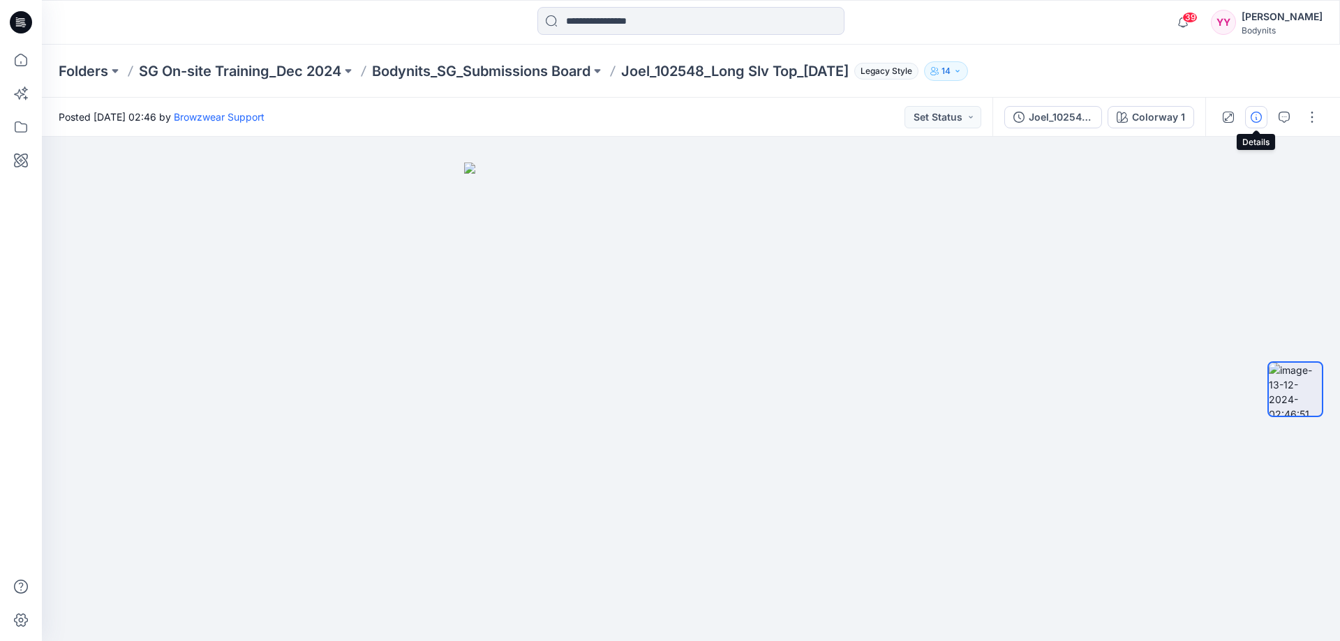
click at [1254, 112] on icon "button" at bounding box center [1256, 117] width 11 height 11
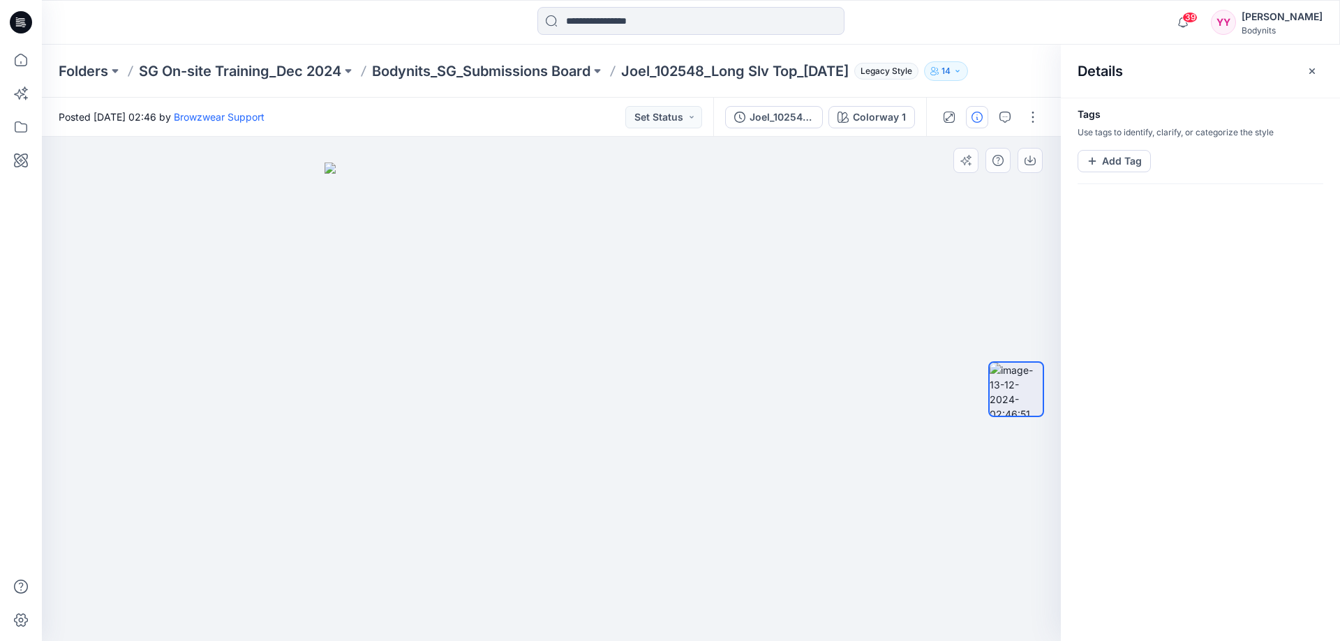
click at [923, 389] on div at bounding box center [551, 389] width 1019 height 505
click at [1012, 119] on button "button" at bounding box center [1005, 117] width 22 height 22
click at [919, 68] on span "Legacy Style" at bounding box center [886, 71] width 64 height 17
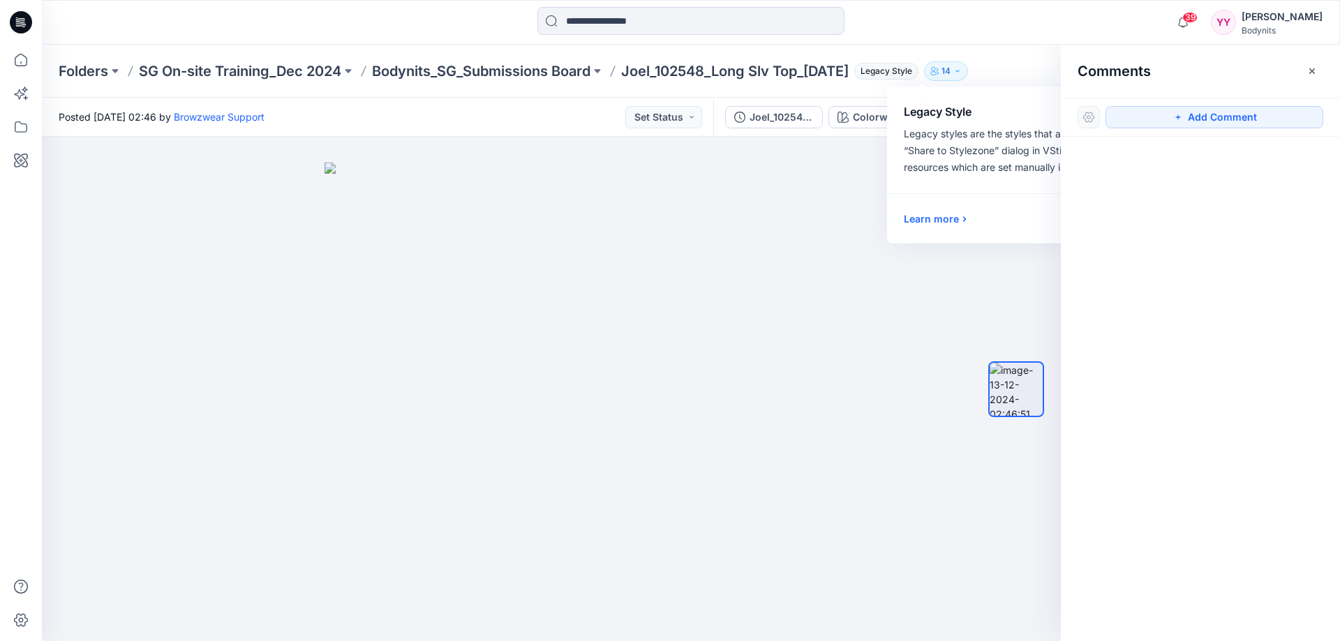
click at [864, 214] on div at bounding box center [551, 389] width 1019 height 505
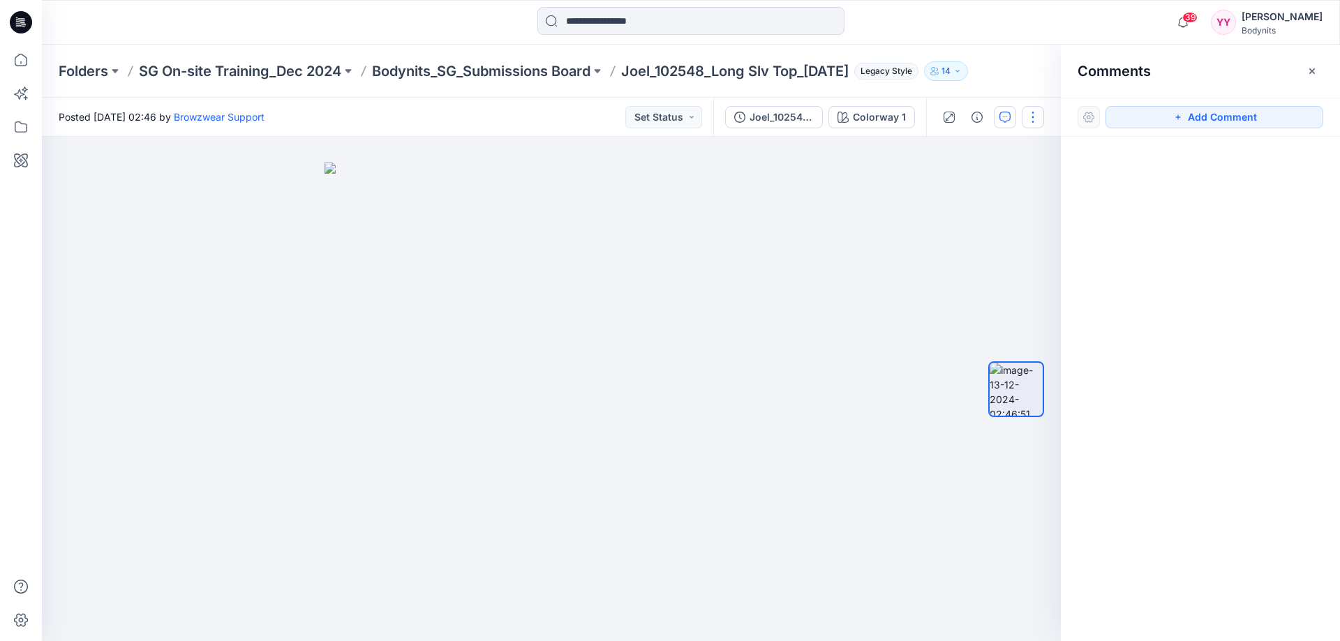
click at [1039, 121] on button "button" at bounding box center [1033, 117] width 22 height 22
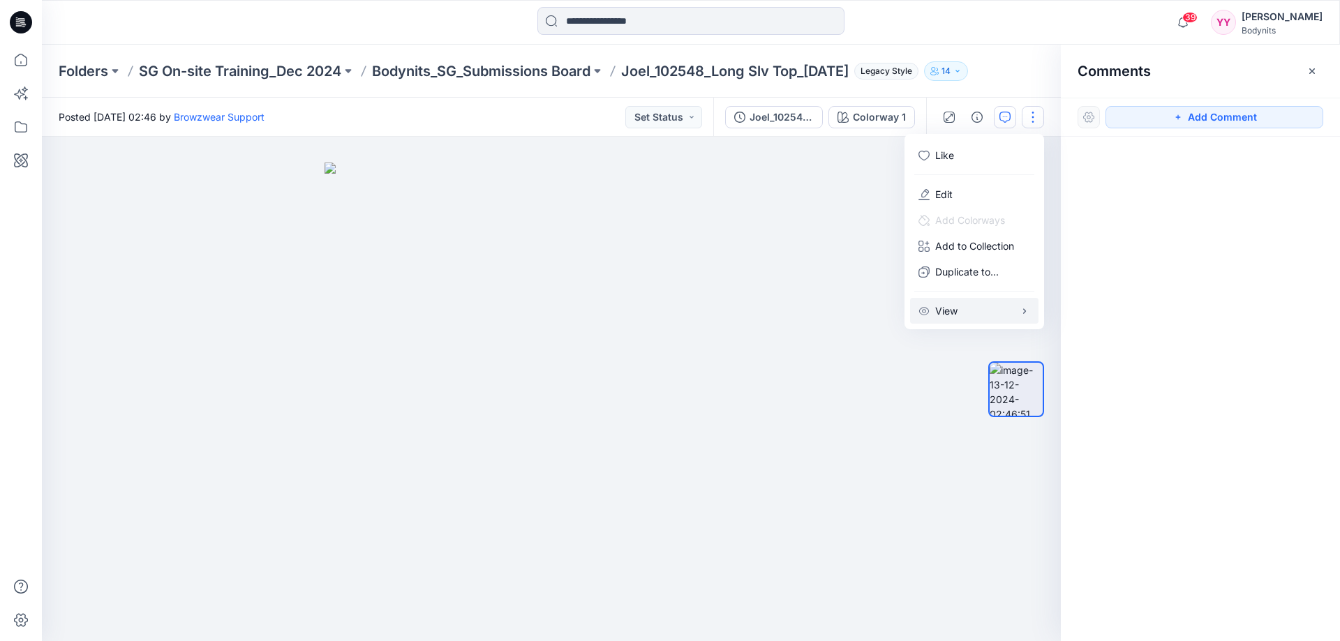
click at [972, 314] on button "View" at bounding box center [974, 311] width 128 height 26
click at [825, 218] on div at bounding box center [551, 389] width 1019 height 505
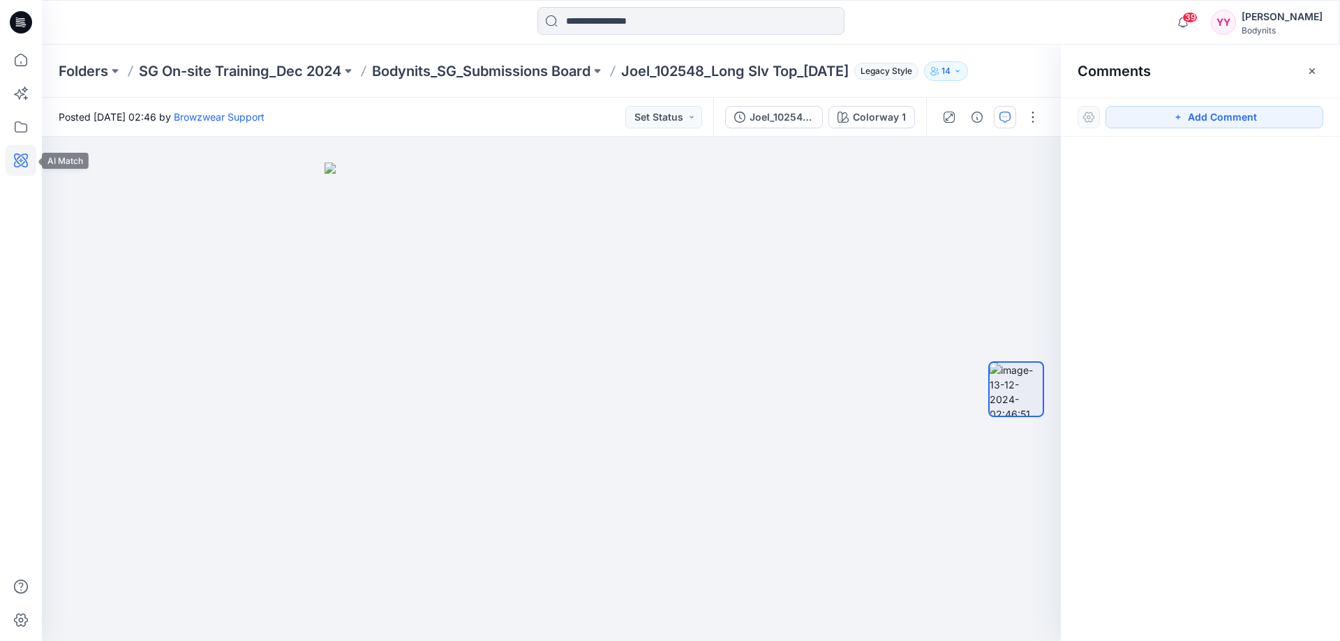
click at [15, 160] on icon at bounding box center [21, 161] width 14 height 14
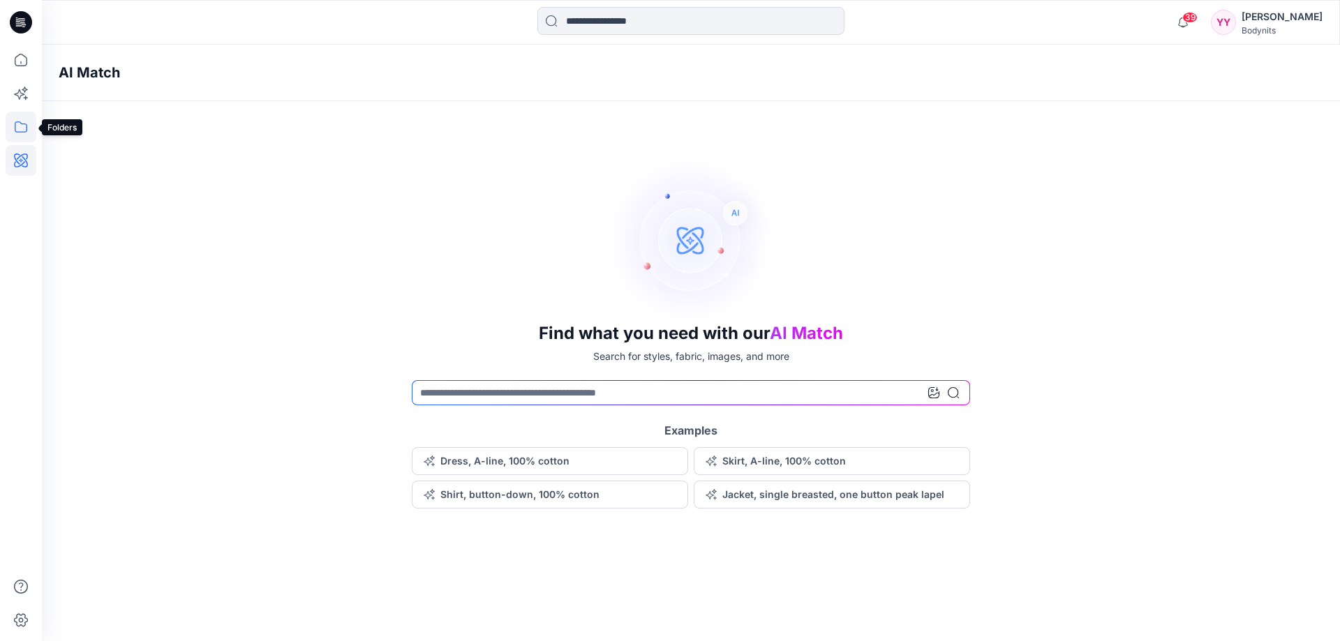
click at [10, 119] on icon at bounding box center [21, 127] width 31 height 31
click at [133, 121] on div at bounding box center [132, 109] width 159 height 28
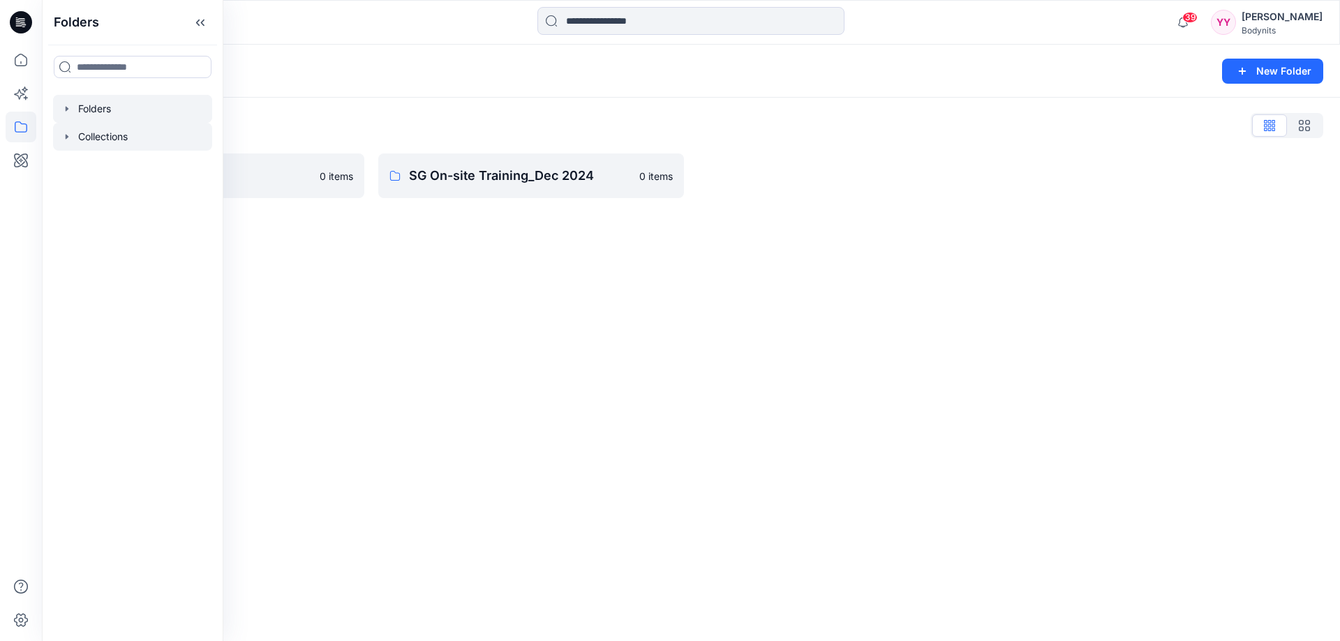
click at [126, 132] on div at bounding box center [132, 137] width 159 height 28
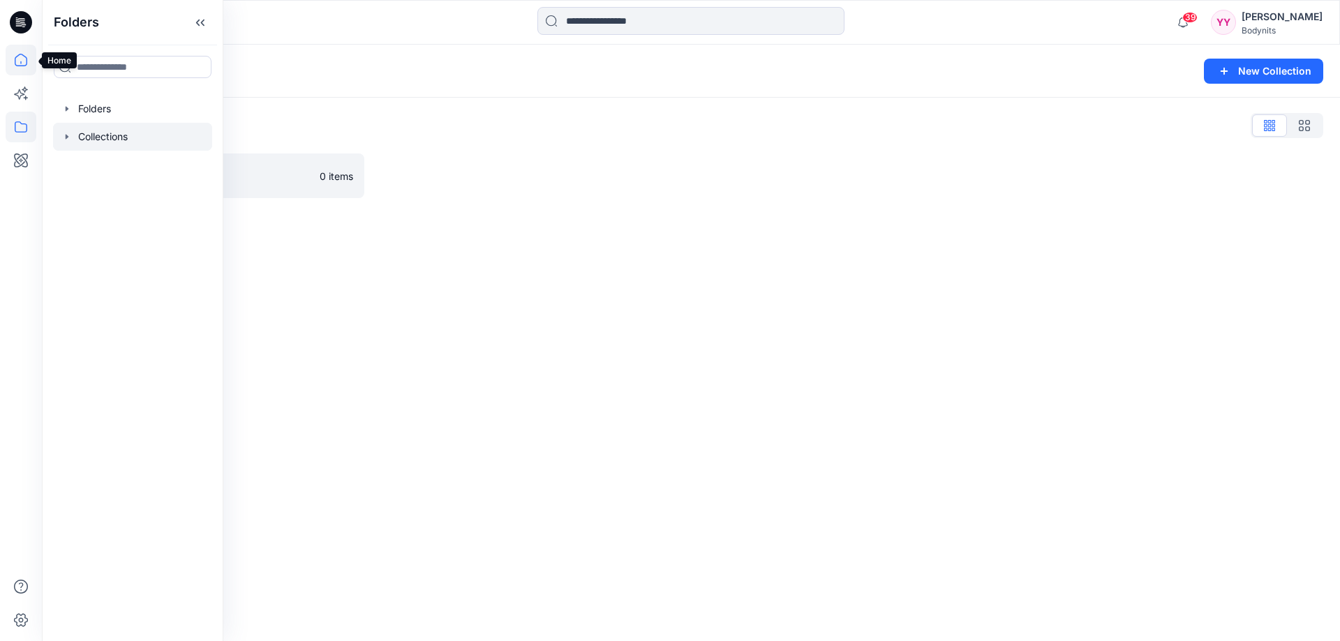
click at [16, 50] on icon at bounding box center [21, 60] width 31 height 31
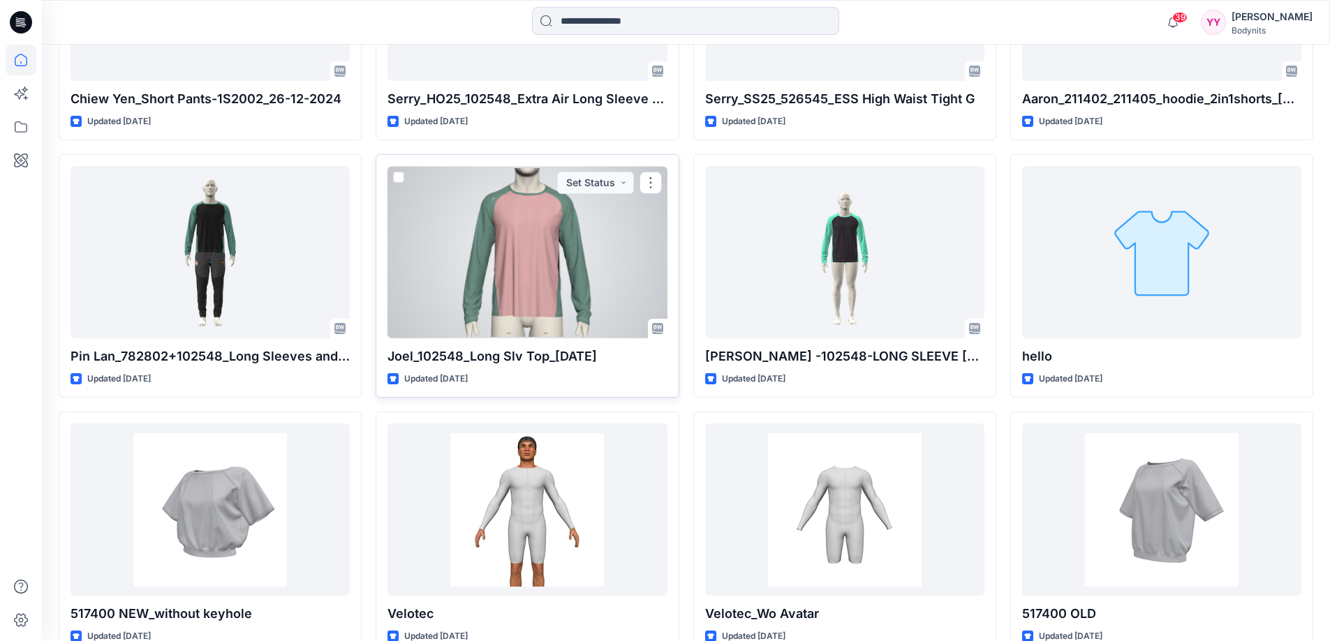
scroll to position [1117, 0]
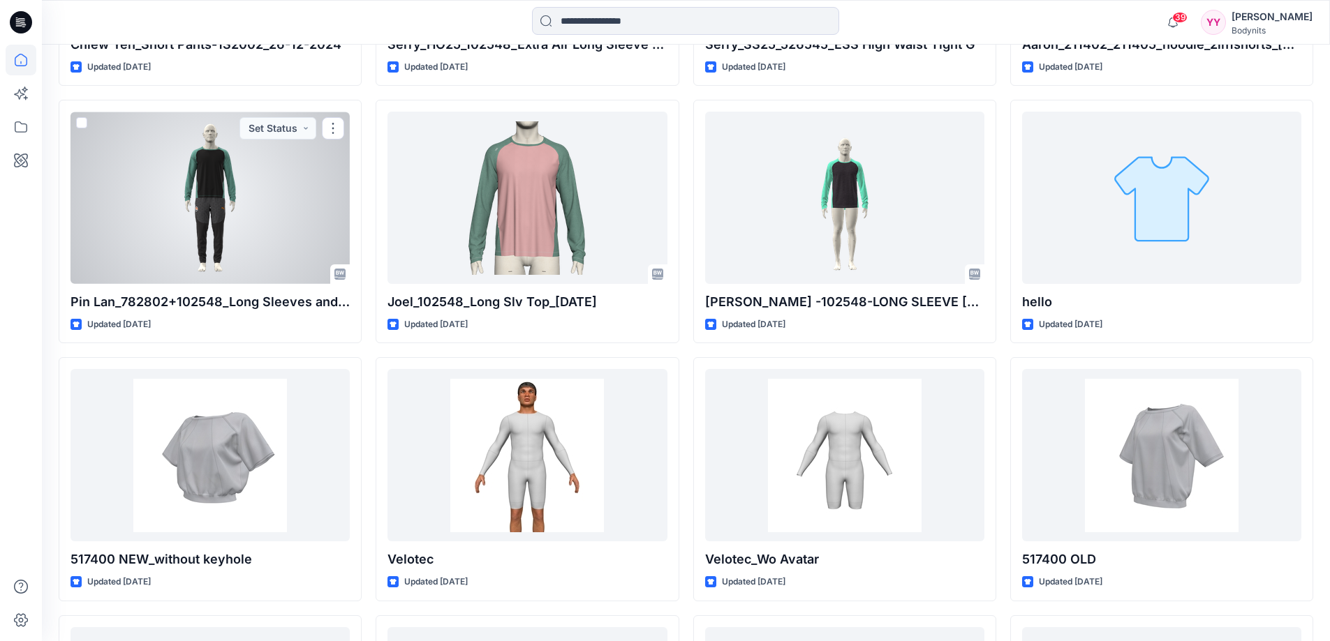
click at [257, 209] on div at bounding box center [209, 198] width 279 height 172
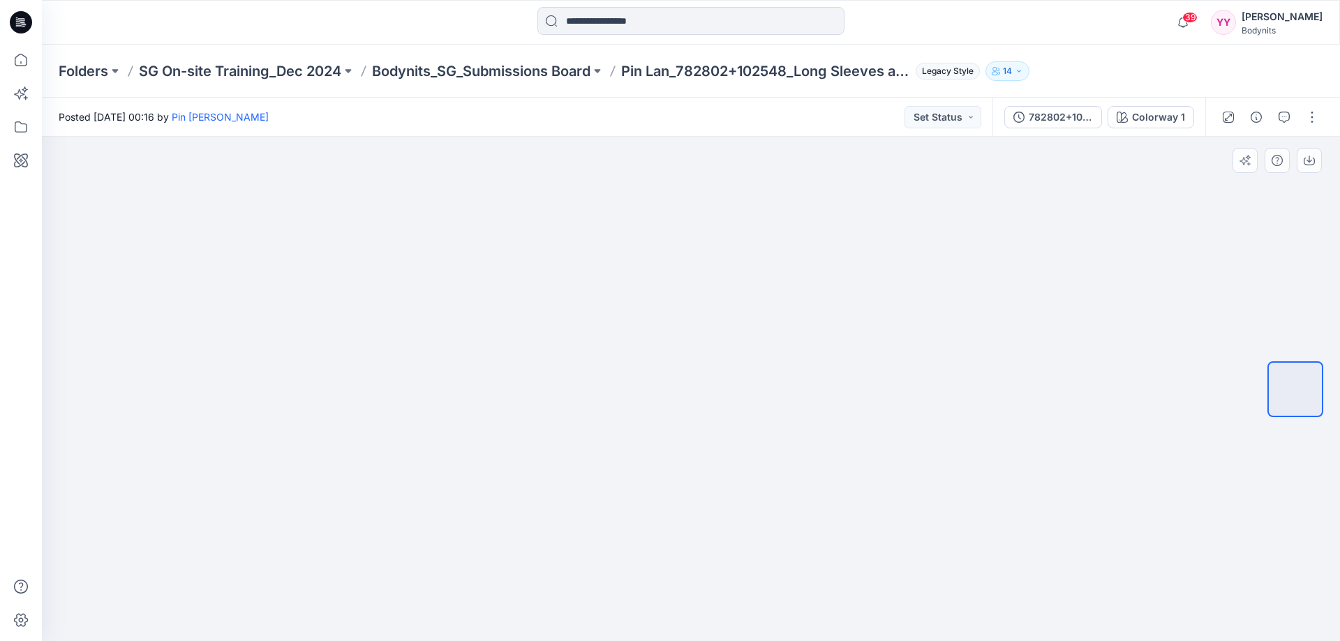
click at [742, 370] on img at bounding box center [691, 403] width 454 height 480
click at [1305, 113] on button "button" at bounding box center [1312, 117] width 22 height 22
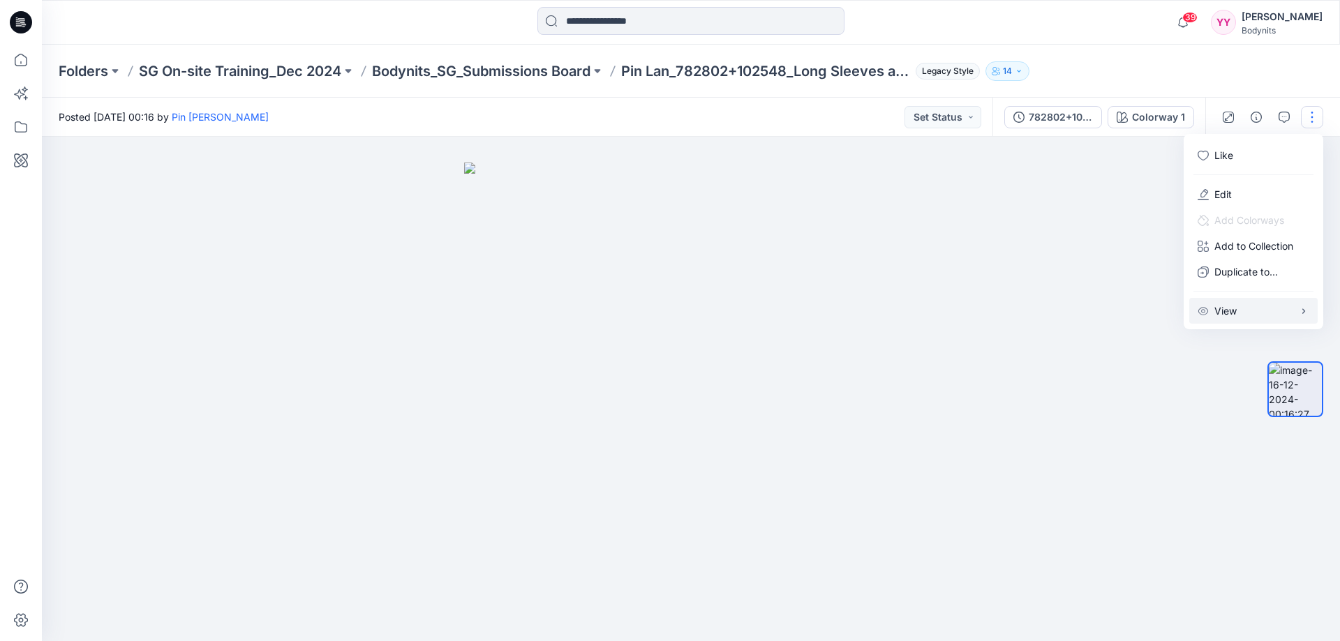
click at [1242, 317] on button "View" at bounding box center [1253, 311] width 128 height 26
click at [905, 229] on img at bounding box center [691, 403] width 454 height 480
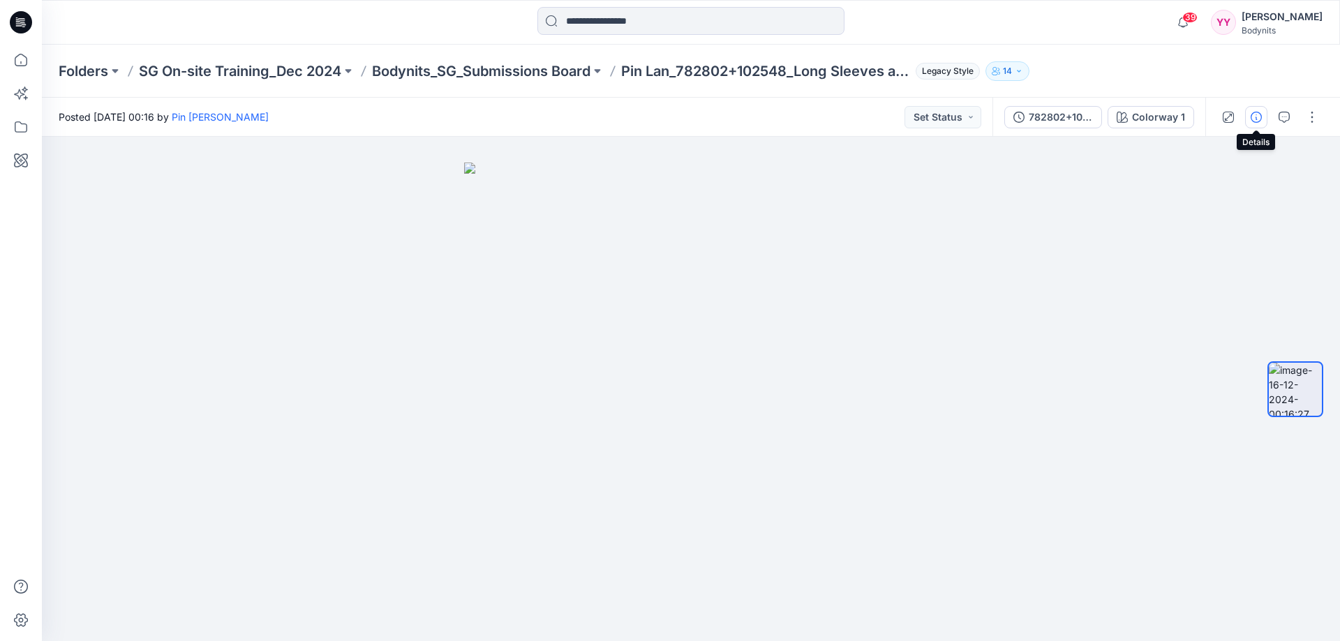
click at [1254, 119] on icon "button" at bounding box center [1256, 117] width 11 height 11
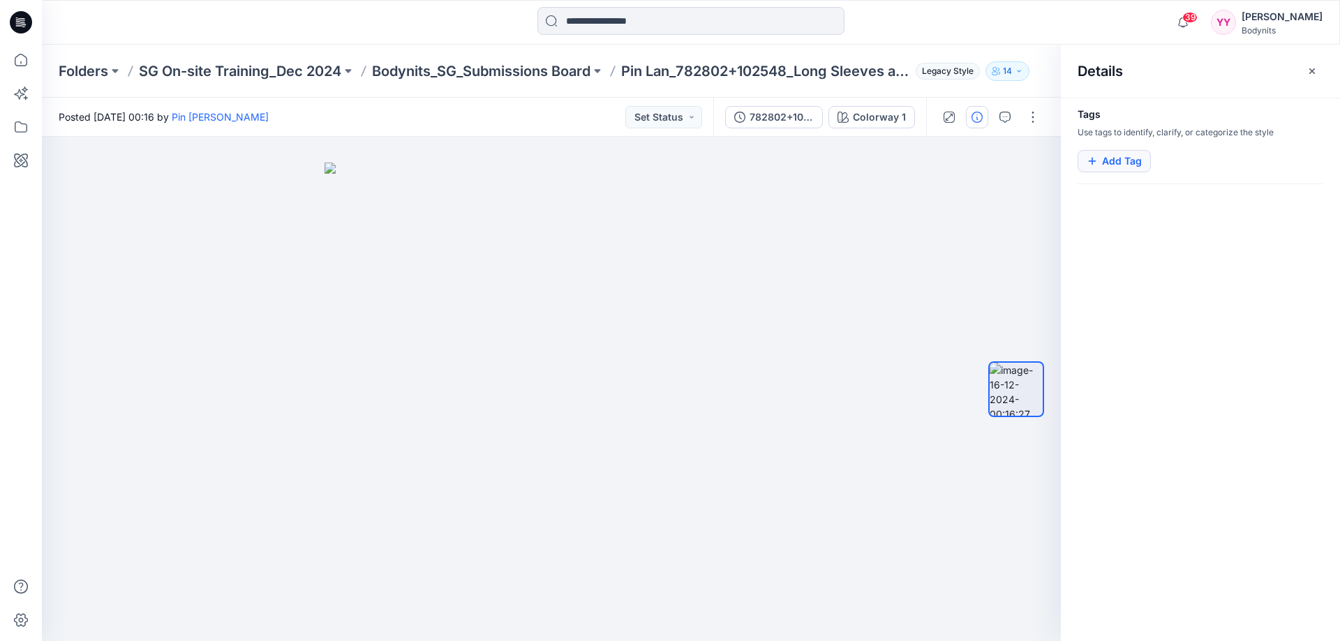
click at [1113, 165] on button "Add Tag" at bounding box center [1114, 161] width 73 height 22
click at [1006, 121] on icon "button" at bounding box center [1004, 117] width 11 height 11
click at [1087, 119] on div at bounding box center [1089, 117] width 22 height 22
click at [1038, 124] on button "button" at bounding box center [1033, 117] width 22 height 22
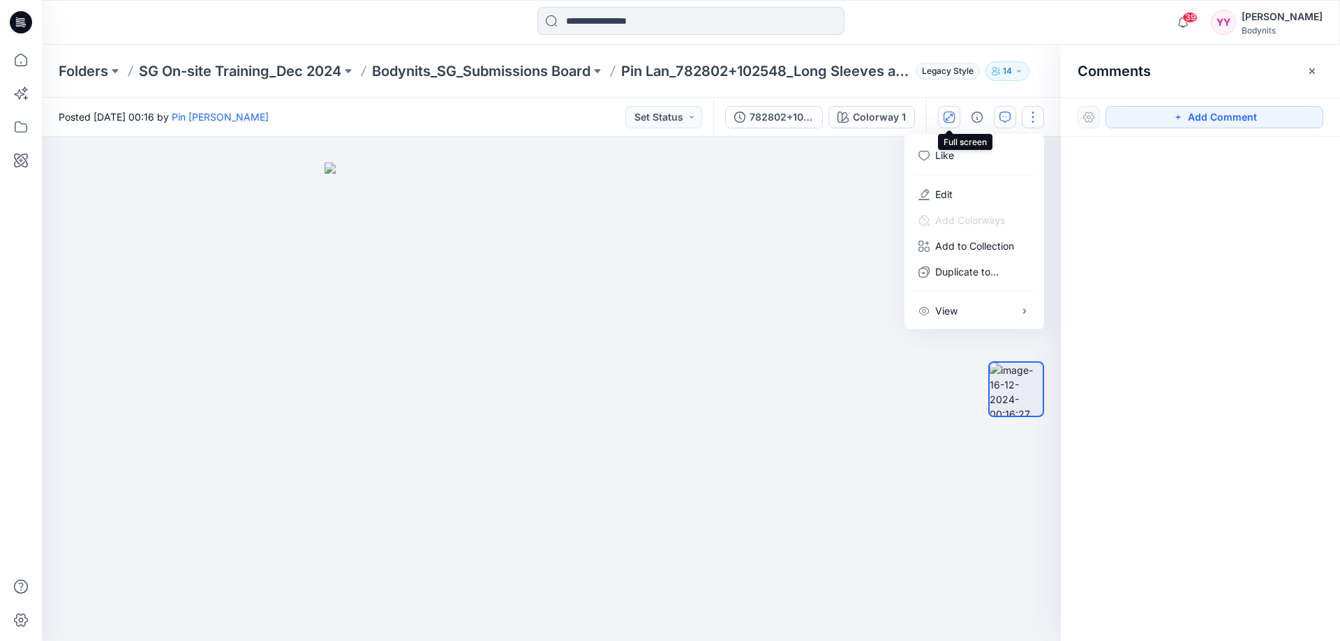
click at [949, 124] on button "button" at bounding box center [949, 117] width 22 height 22
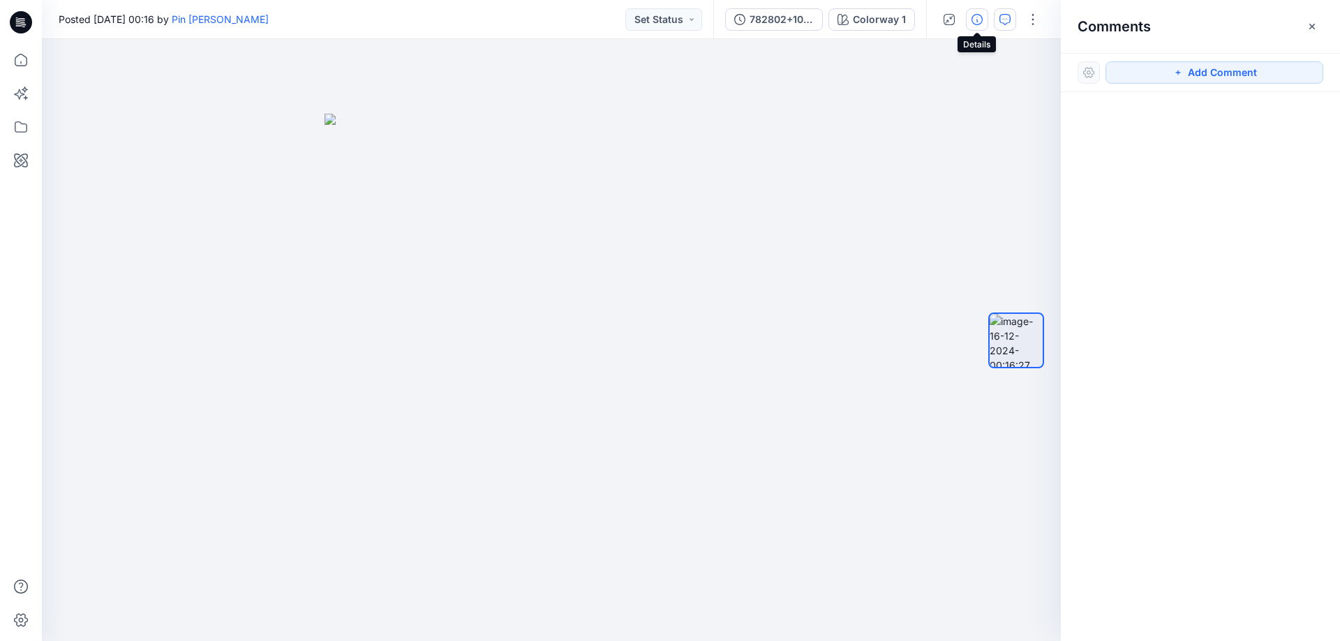
click at [981, 16] on icon "button" at bounding box center [977, 19] width 11 height 11
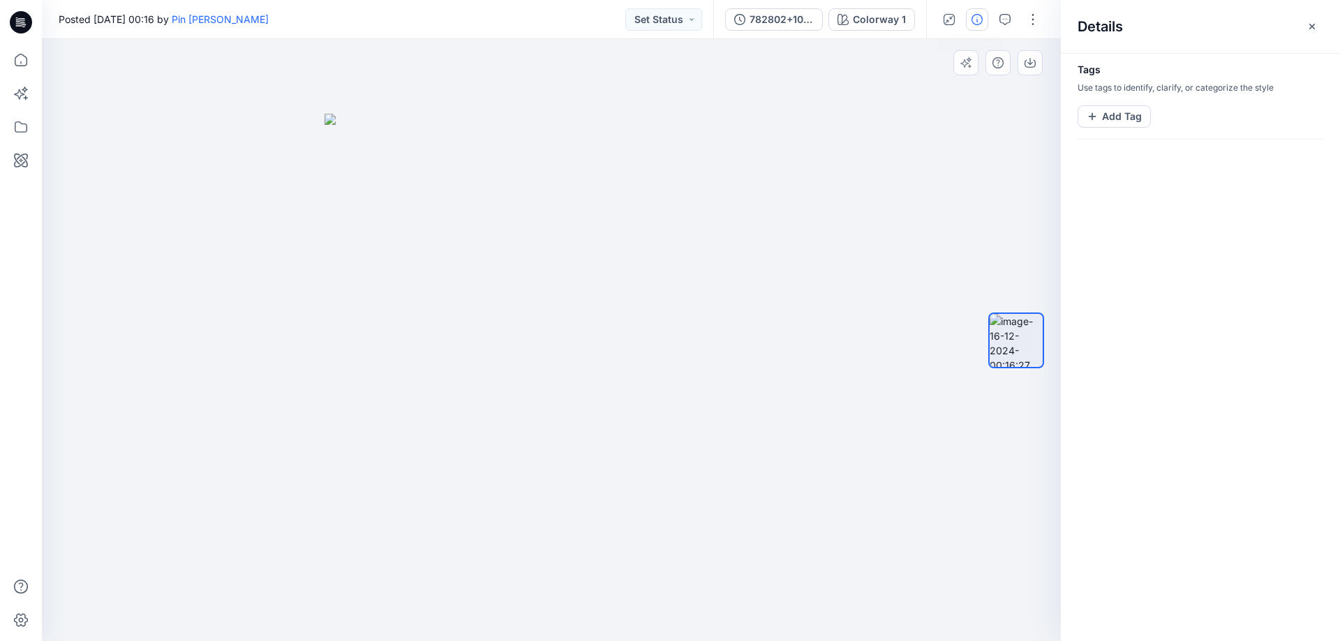
click at [891, 112] on div at bounding box center [551, 340] width 1019 height 602
click at [29, 61] on icon at bounding box center [21, 60] width 31 height 31
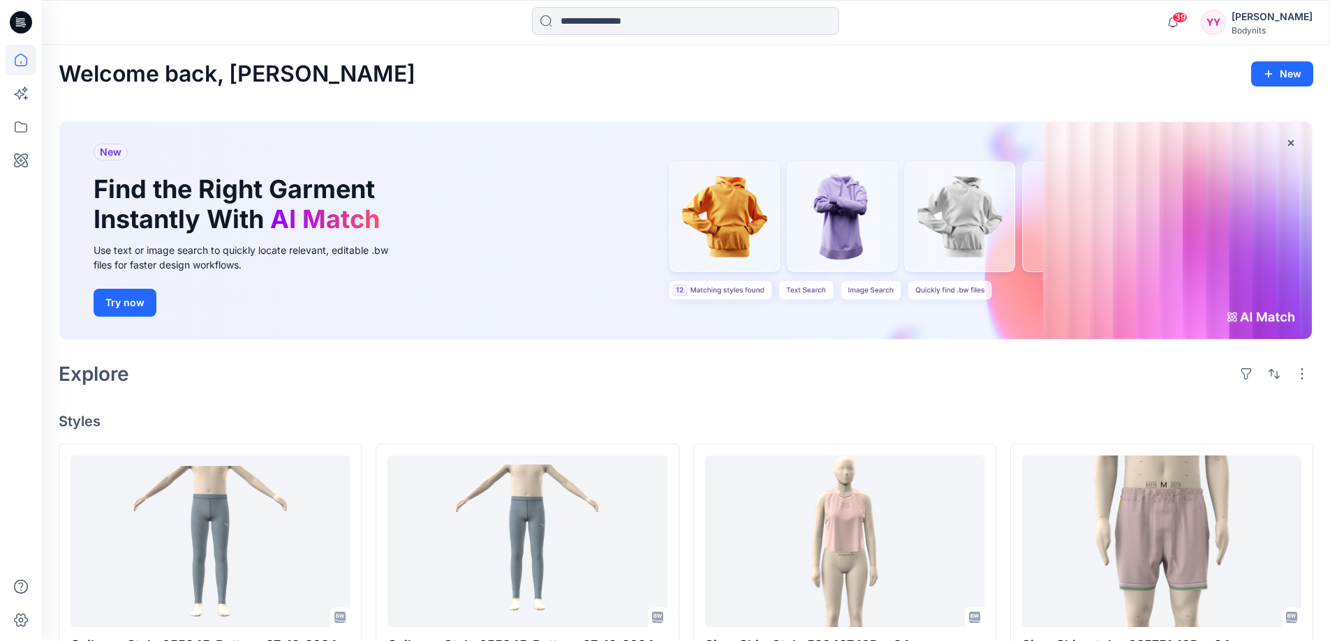
click at [36, 109] on div at bounding box center [21, 320] width 42 height 641
click at [26, 96] on icon at bounding box center [26, 98] width 4 height 4
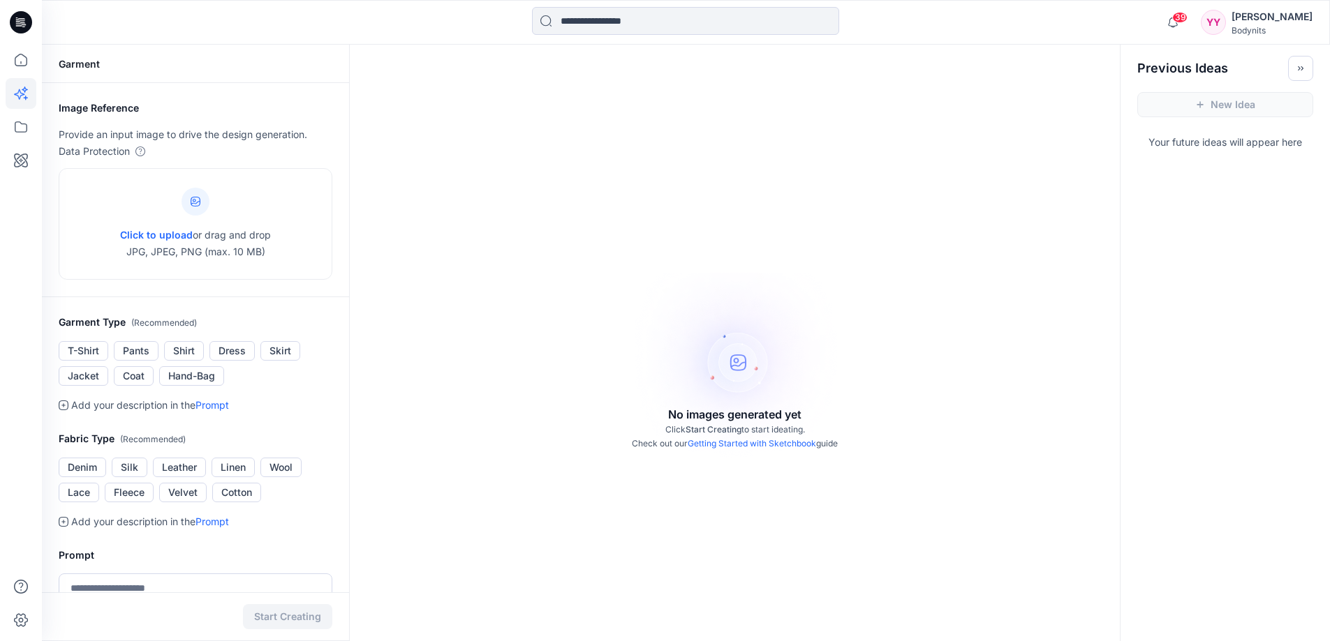
click at [1269, 33] on div "Bodynits" at bounding box center [1271, 30] width 81 height 10
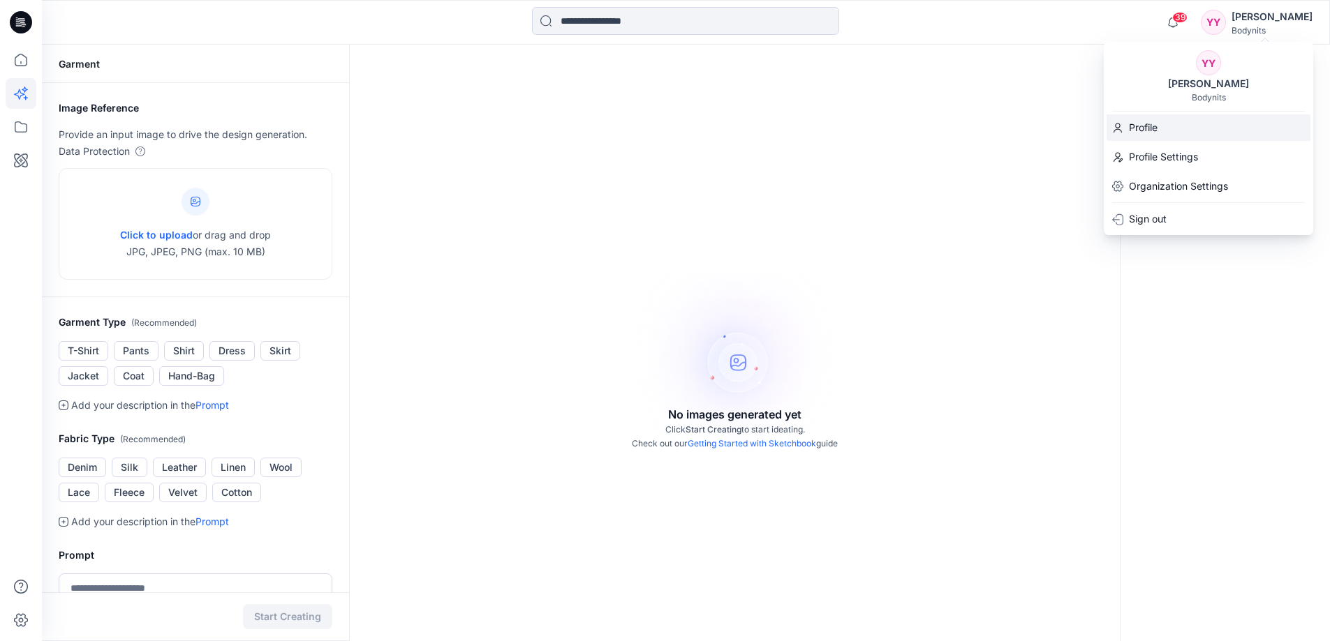
click at [1240, 128] on div "Profile" at bounding box center [1208, 127] width 204 height 27
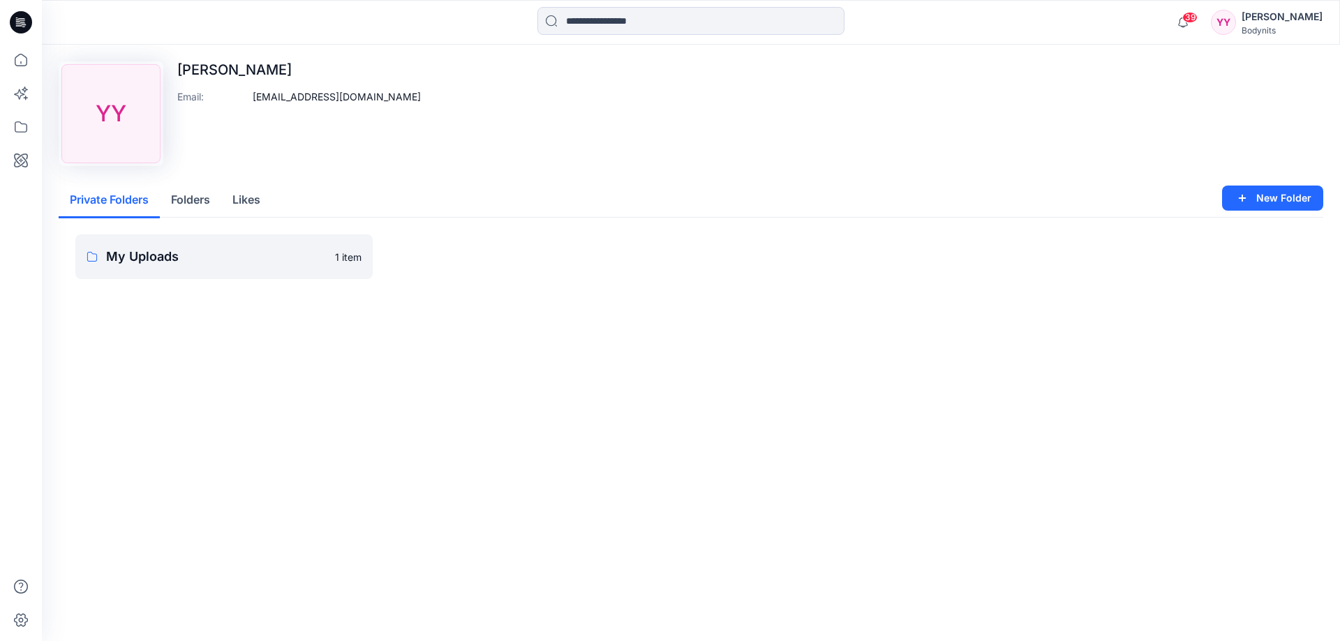
click at [191, 209] on button "Folders" at bounding box center [190, 201] width 61 height 36
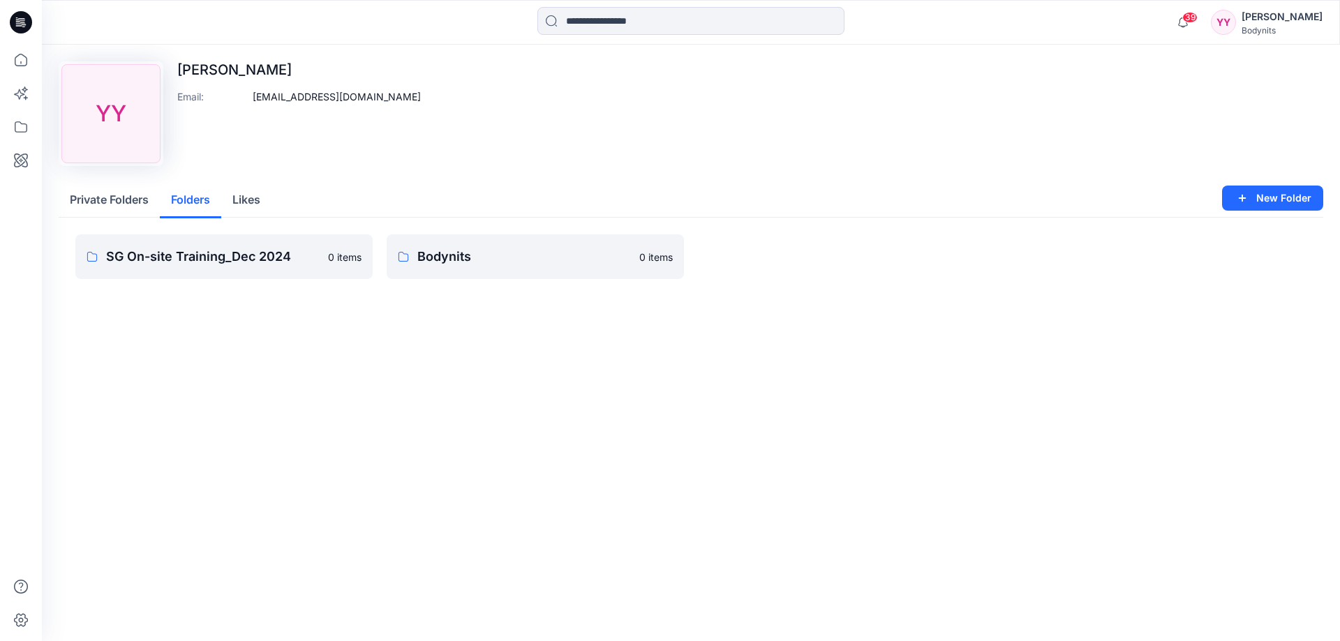
click at [239, 194] on button "Likes" at bounding box center [246, 201] width 50 height 36
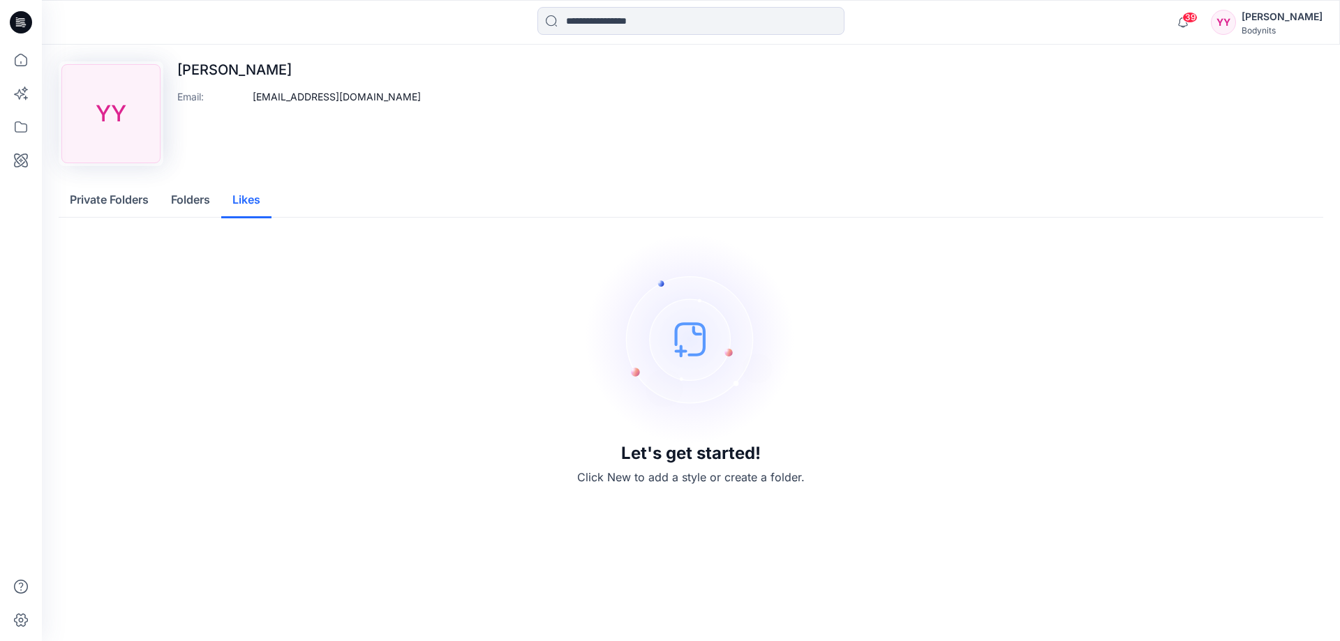
click at [207, 202] on button "Folders" at bounding box center [190, 201] width 61 height 36
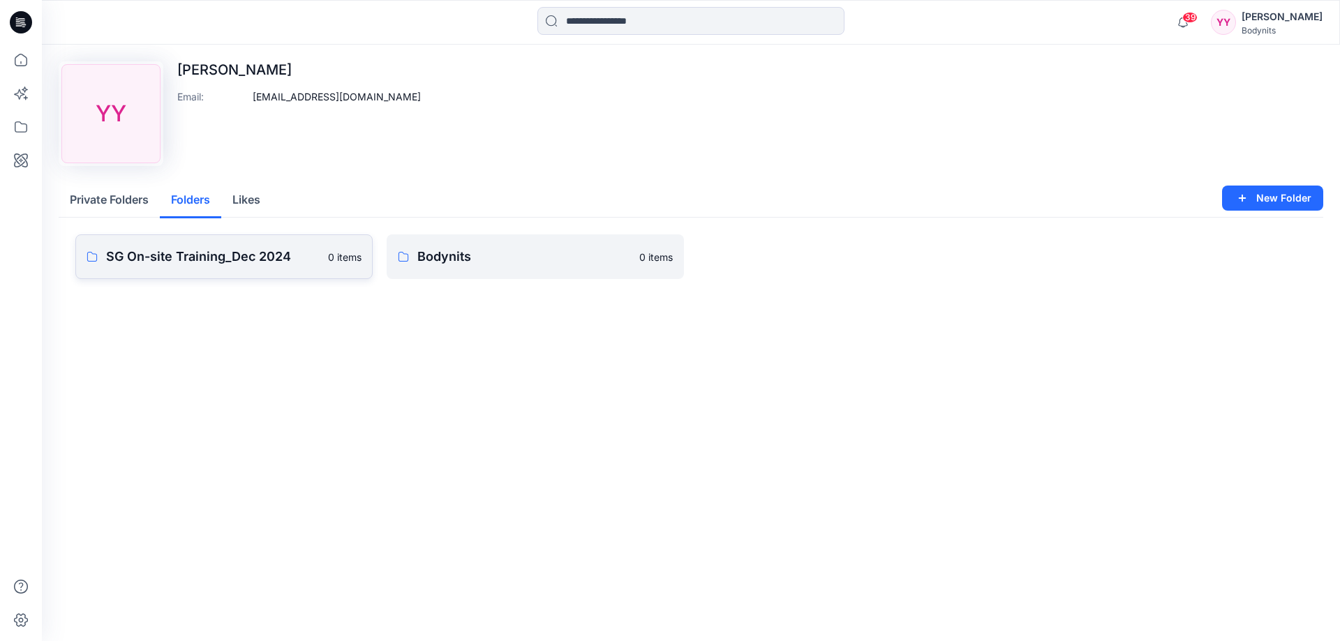
click at [214, 253] on p "SG On-site Training_Dec 2024" at bounding box center [213, 257] width 214 height 20
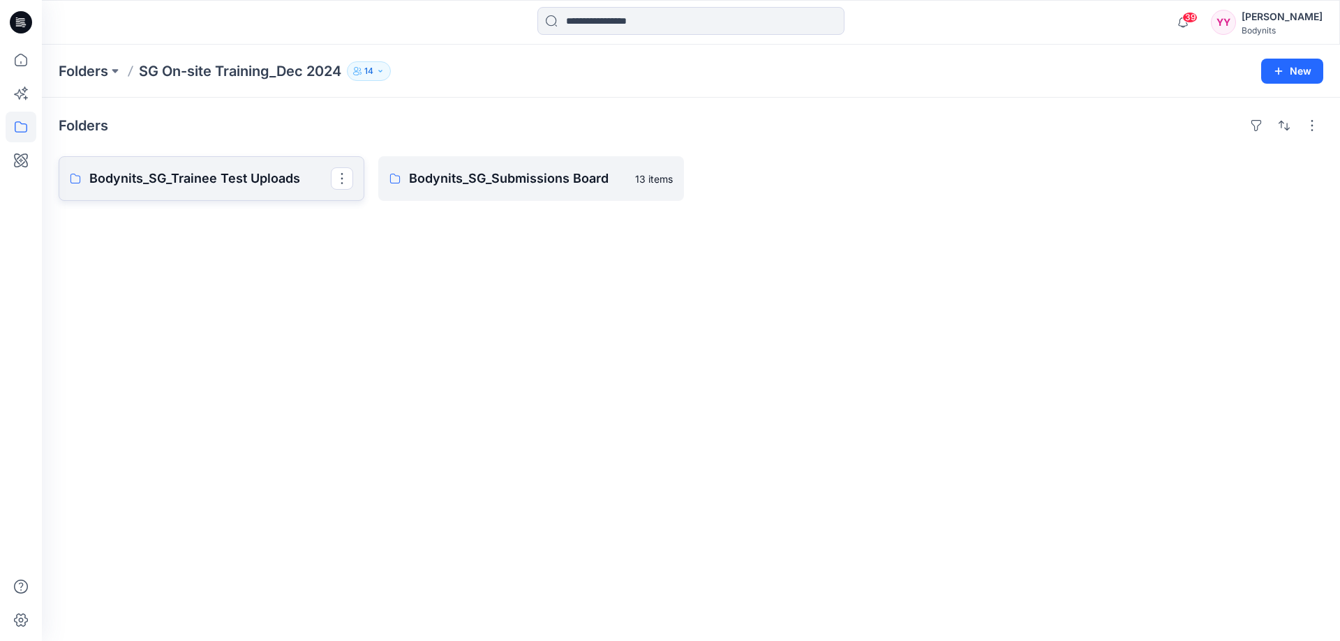
click at [234, 175] on p "Bodynits_SG_Trainee Test Uploads" at bounding box center [209, 179] width 241 height 20
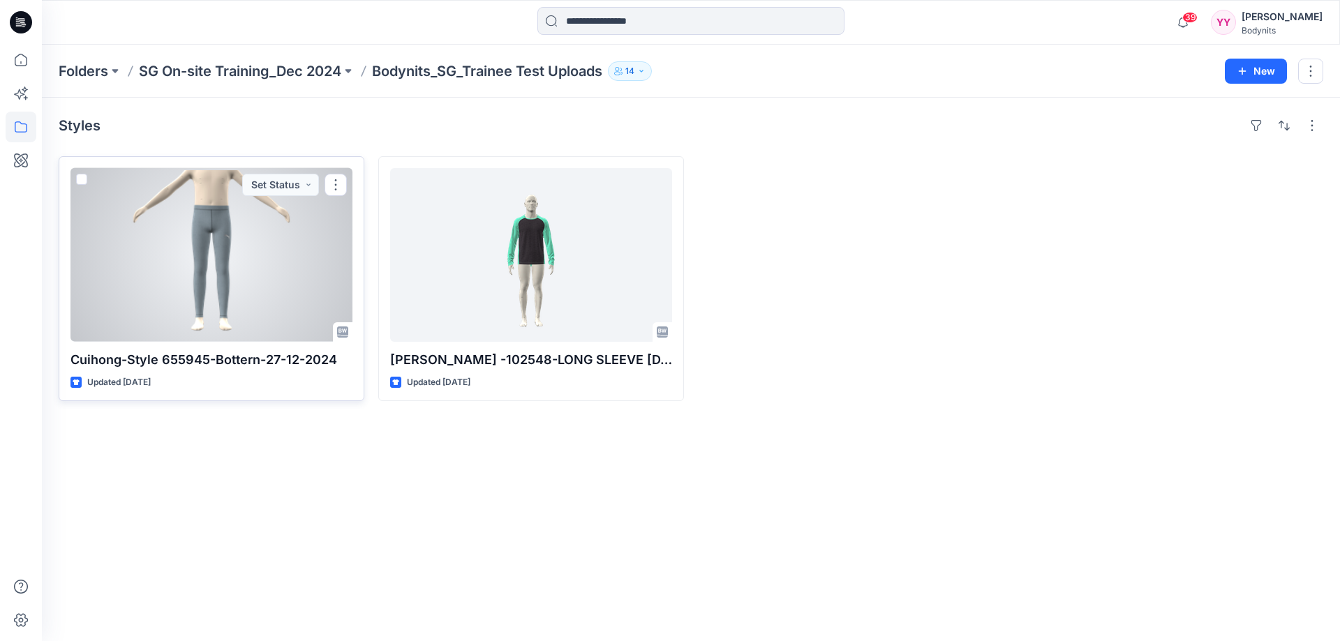
click at [234, 265] on div at bounding box center [211, 255] width 282 height 174
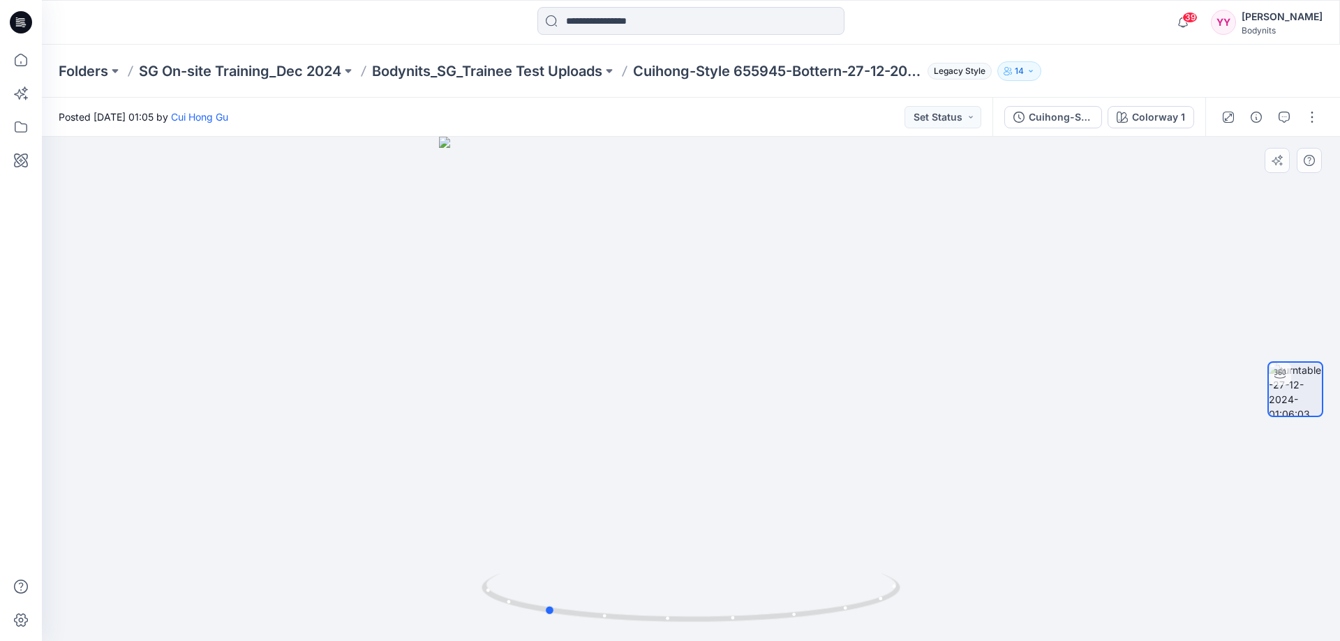
drag, startPoint x: 868, startPoint y: 354, endPoint x: 1140, endPoint y: 344, distance: 273.1
click at [1140, 344] on div at bounding box center [691, 389] width 1298 height 505
drag, startPoint x: 958, startPoint y: 365, endPoint x: 317, endPoint y: 389, distance: 641.2
click at [317, 389] on div at bounding box center [691, 389] width 1298 height 505
